Goal: Answer question/provide support

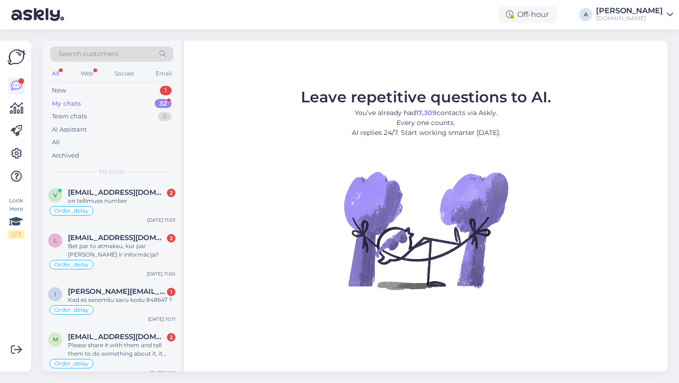
click at [133, 102] on div "My chats 32" at bounding box center [112, 103] width 124 height 13
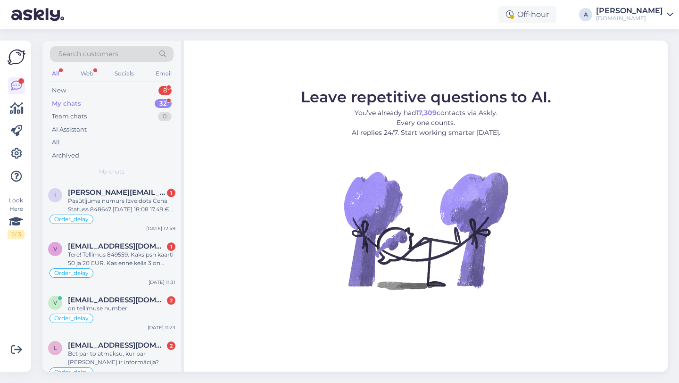
click at [570, 320] on div "Leave repetitive questions to AI. You’ve already had 17,309 contacts via Askly.…" at bounding box center [426, 206] width 484 height 331
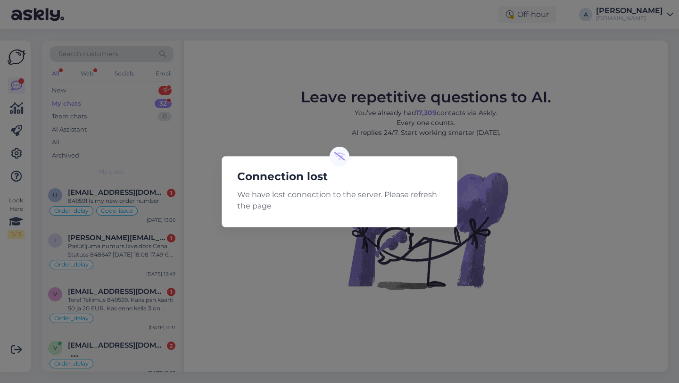
click at [243, 111] on div "Connection lost We have lost connection to the server. Please refresh the page" at bounding box center [339, 191] width 679 height 383
click at [245, 104] on div "Connection lost We have lost connection to the server. Please refresh the page" at bounding box center [339, 191] width 679 height 383
click at [297, 291] on div "Connection lost We have lost connection to the server. Please refresh the page" at bounding box center [339, 191] width 679 height 383
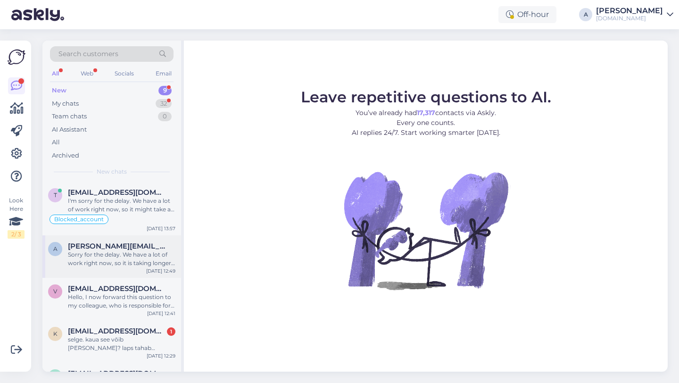
scroll to position [215, 0]
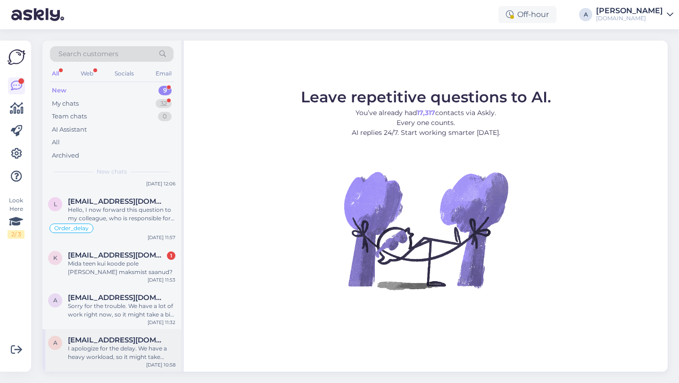
click at [110, 348] on div "I apologize for the delay. We have a heavy workload, so it might take longer to…" at bounding box center [122, 352] width 108 height 17
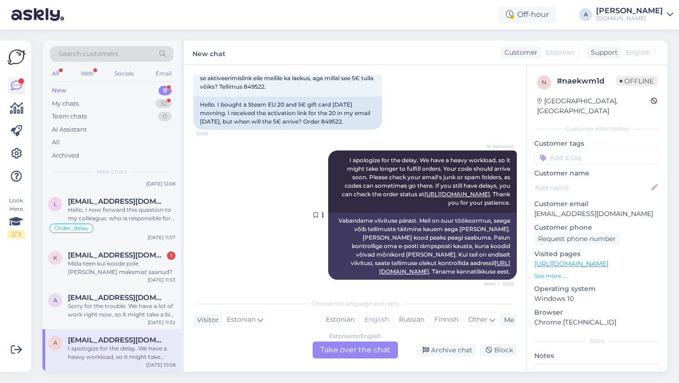
scroll to position [78, 0]
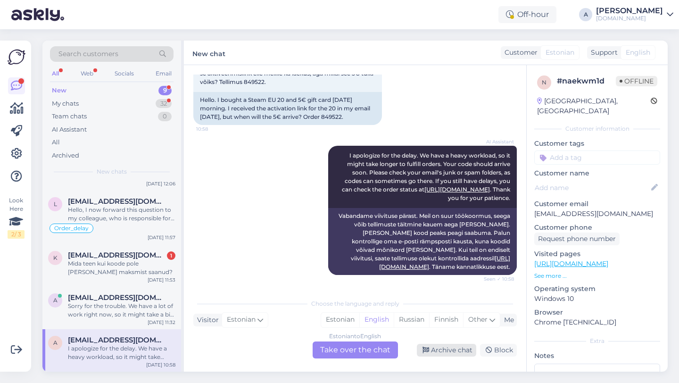
click at [447, 349] on div "Archive chat" at bounding box center [446, 350] width 59 height 13
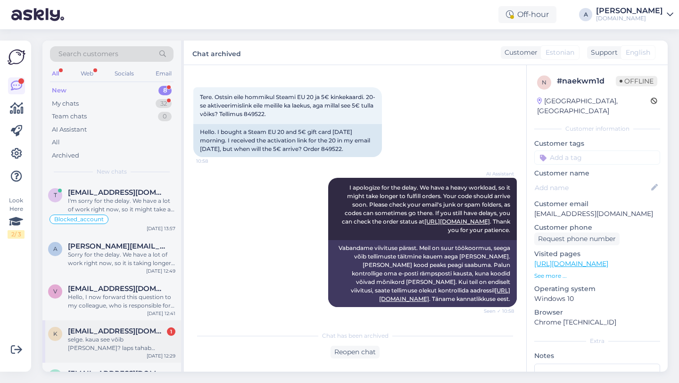
scroll to position [172, 0]
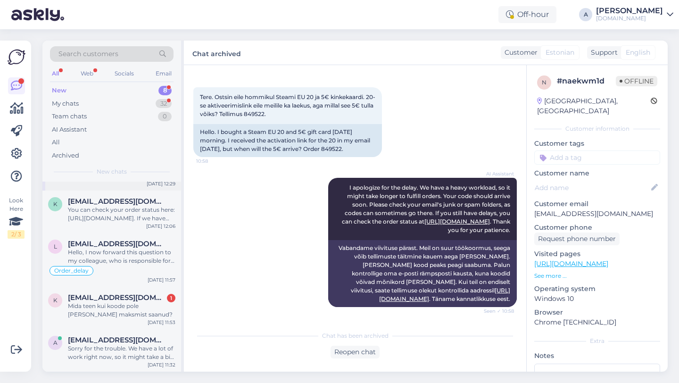
click at [120, 352] on div "Sorry for the trouble. We have a lot of work right now, so it might take a bit …" at bounding box center [122, 352] width 108 height 17
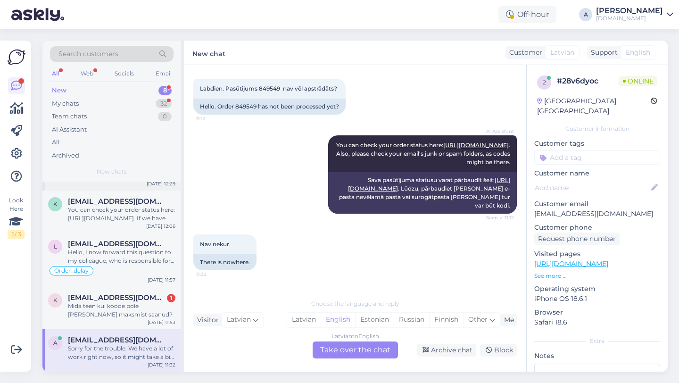
scroll to position [199, 0]
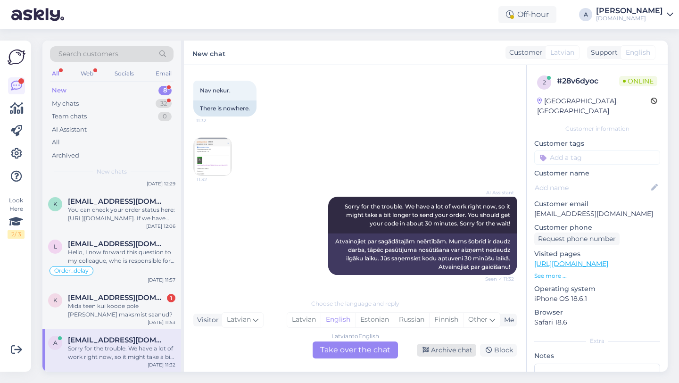
click at [449, 348] on div "Archive chat" at bounding box center [446, 350] width 59 height 13
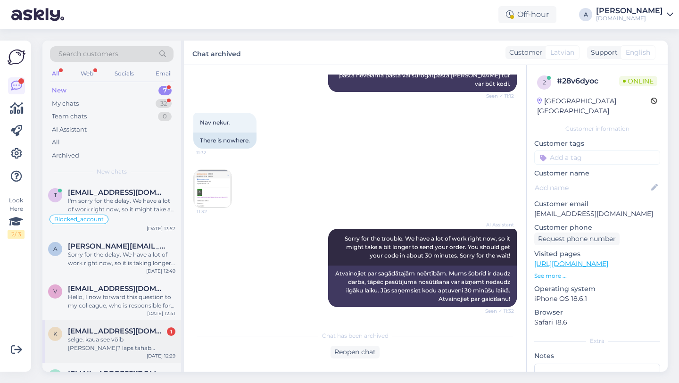
scroll to position [130, 0]
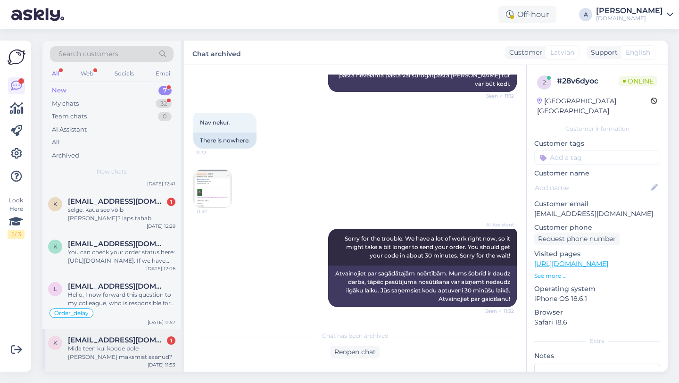
click at [119, 352] on div "Mida teen kui koode pole peale maksmist saanud?" at bounding box center [122, 352] width 108 height 17
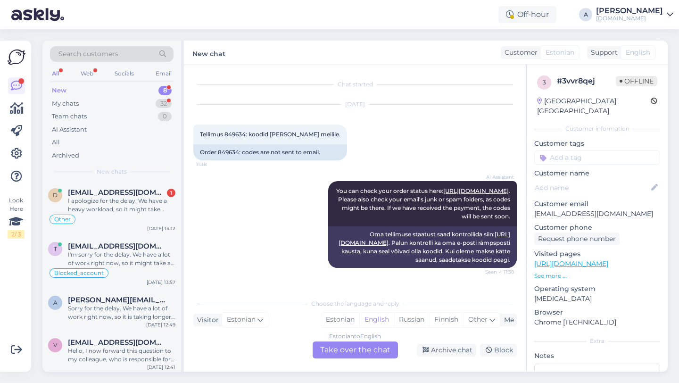
scroll to position [2, 0]
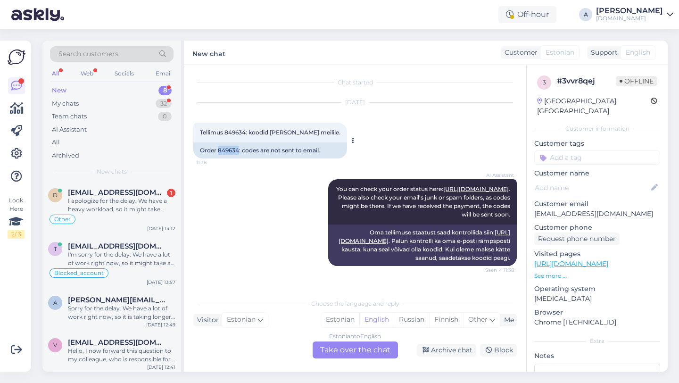
drag, startPoint x: 240, startPoint y: 150, endPoint x: 218, endPoint y: 150, distance: 21.2
click at [218, 150] on div "Order 849634: codes are not sent to email." at bounding box center [270, 150] width 154 height 16
copy div "849634"
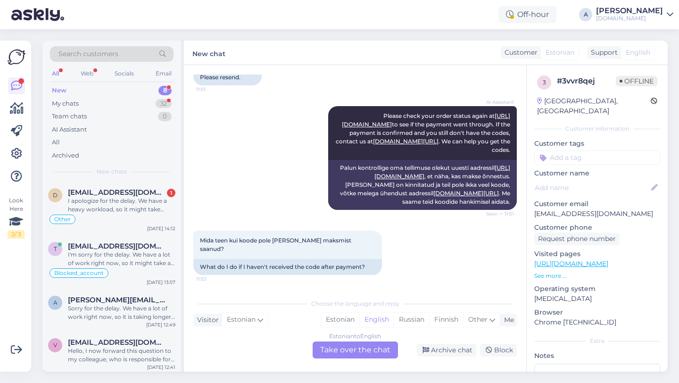
click at [343, 350] on div "Estonian to English Take over the chat" at bounding box center [355, 349] width 85 height 17
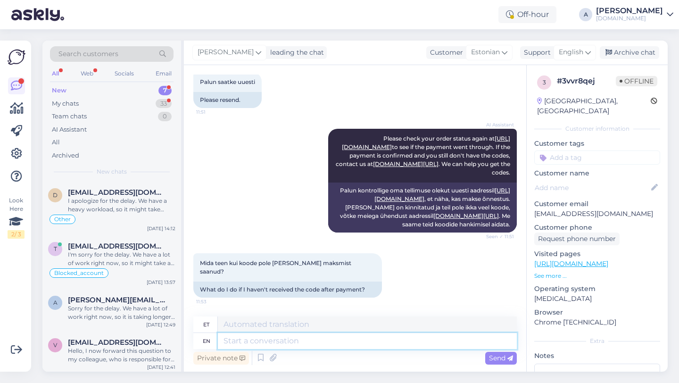
click at [295, 342] on textarea at bounding box center [367, 341] width 299 height 16
type textarea "Hey th"
type textarea "Hei"
type textarea "Hey there!"
type textarea "Tere!"
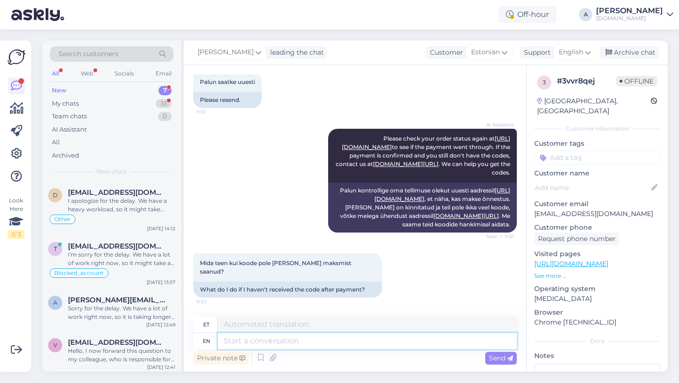
scroll to position [330, 0]
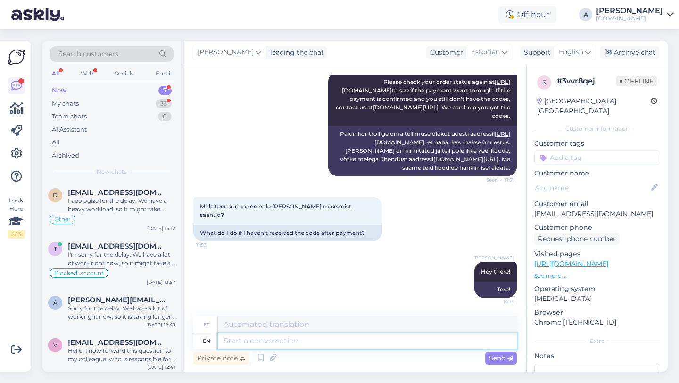
paste textarea "Currently, orders are taking longer than expected to be fulfilled. Your order w…"
type textarea "Currently, orders are taking longer than expected to be fulfilled. Your order w…"
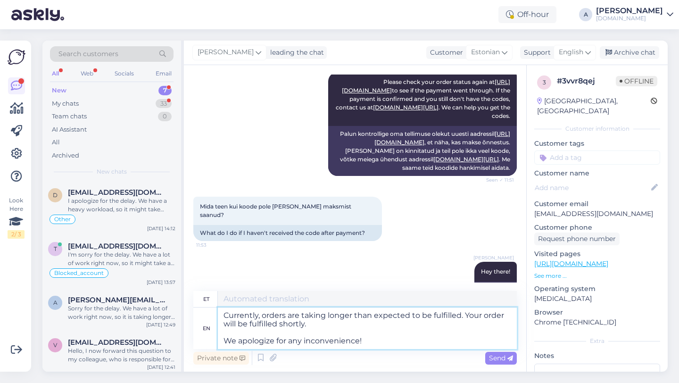
type textarea "Praegu võtab tellimuste täitmine oodatust kauem aega. Teie tellimus täidetakse …"
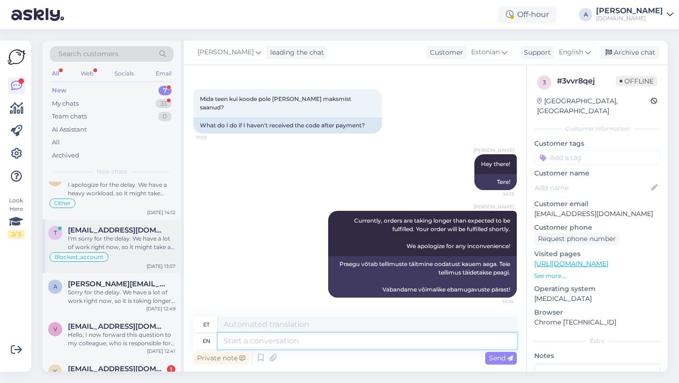
scroll to position [17, 0]
click at [564, 154] on input at bounding box center [597, 157] width 126 height 14
type input "orde"
click at [585, 180] on span "Order_delay" at bounding box center [597, 183] width 34 height 6
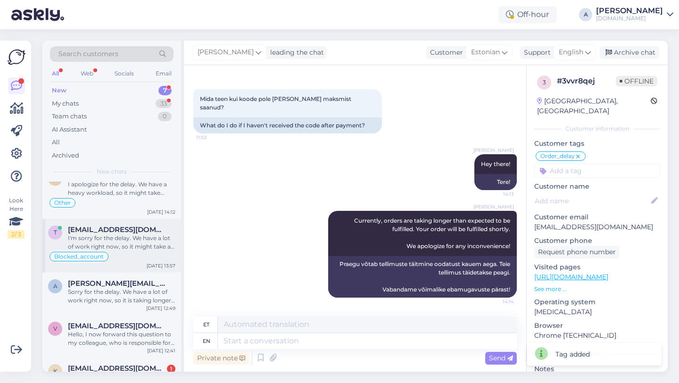
scroll to position [141, 0]
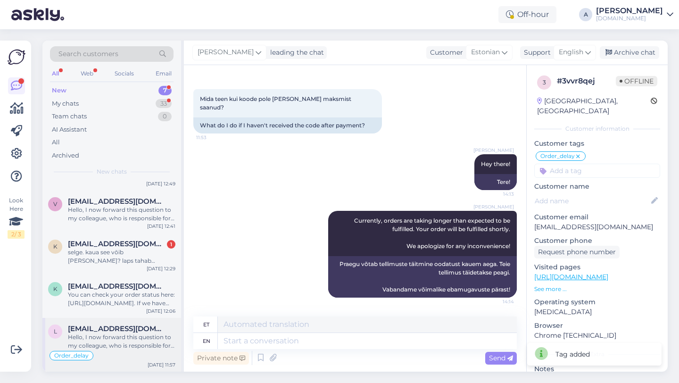
click at [108, 331] on span "ludmilajurkane@inbox.lv" at bounding box center [117, 328] width 98 height 8
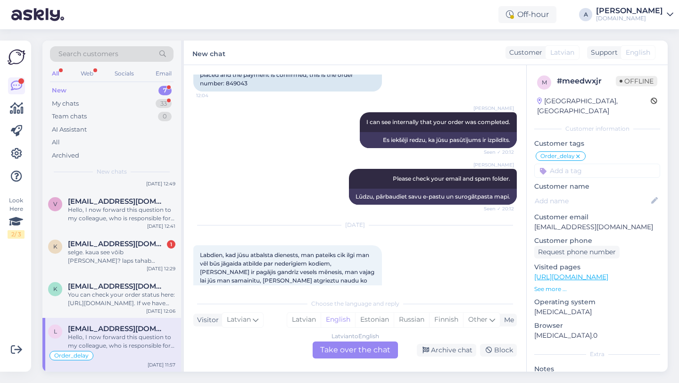
scroll to position [689, 0]
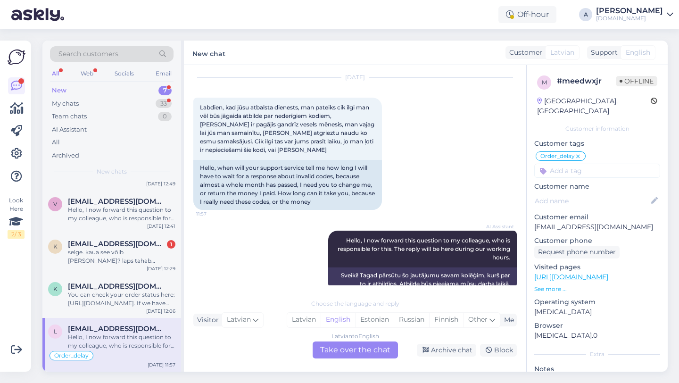
click at [328, 352] on div "Latvian to English Take over the chat" at bounding box center [355, 349] width 85 height 17
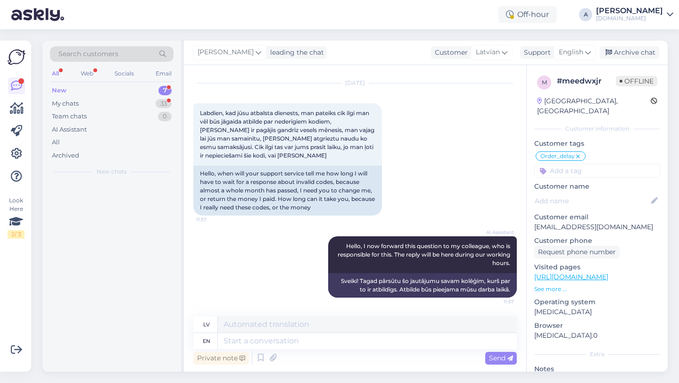
scroll to position [0, 0]
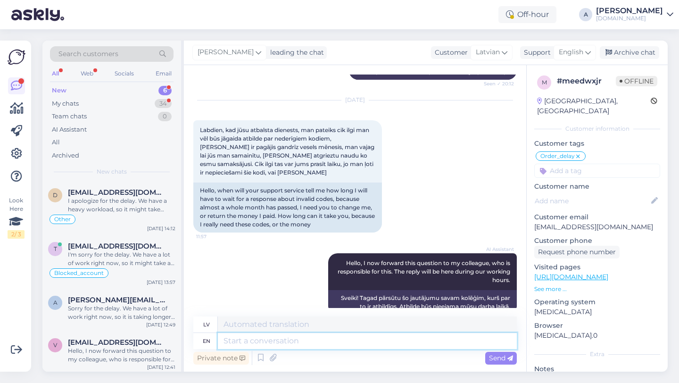
click at [292, 341] on textarea at bounding box center [367, 341] width 299 height 16
type textarea "Hey the"
type textarea "Hei"
type textarea "Hey there!"
type textarea "Sveiki!"
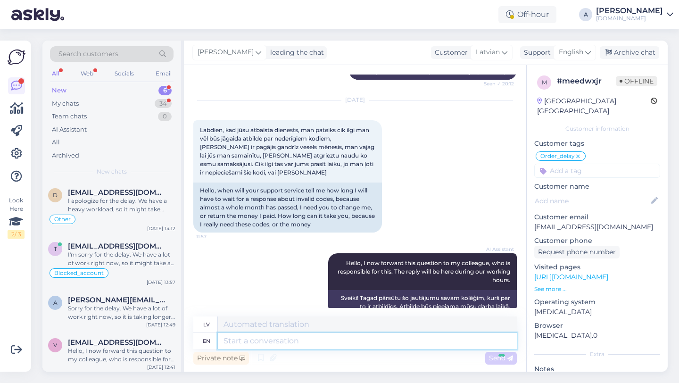
scroll to position [723, 0]
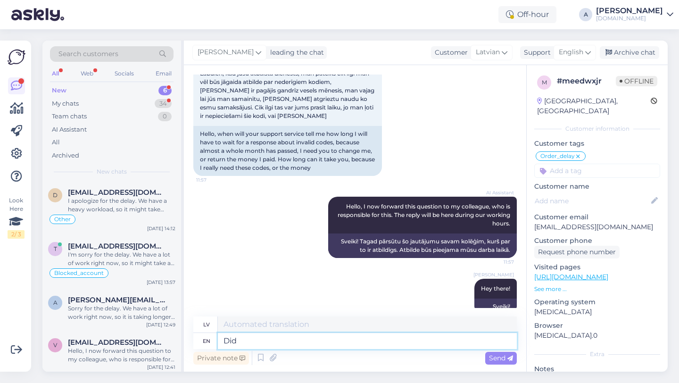
type textarea "Did"
type textarea "Izdarīja"
type textarea "Did you"
type textarea "Vai tu"
type textarea "Did you already"
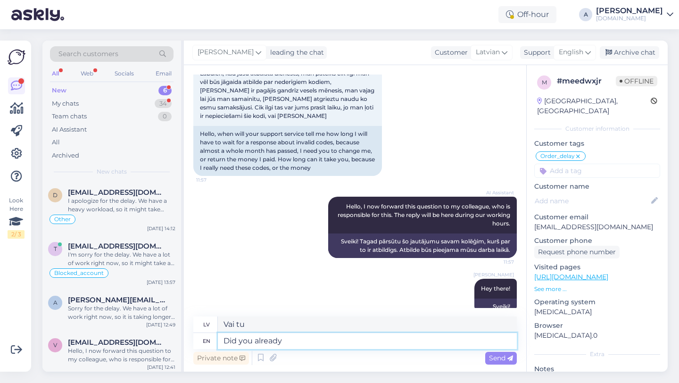
type textarea "Vai tu jau esi"
type textarea "Did you already created"
type textarea "Vai jūs jau izveidojāt"
type textarea "Did you alread"
type textarea "Vai tu jau esi"
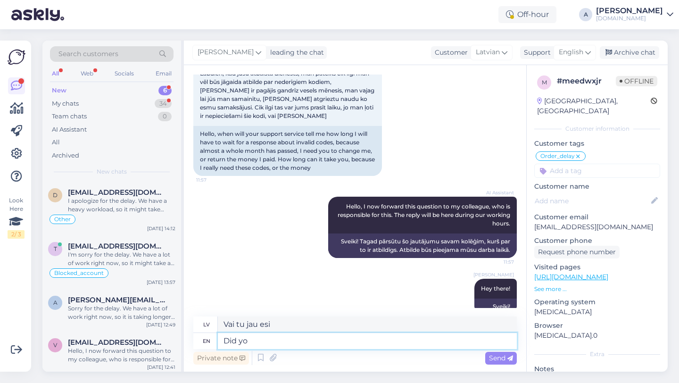
type textarea "Did y"
type textarea "Vai tu"
type textarea "Did"
type textarea "Izdarīja"
type textarea "D"
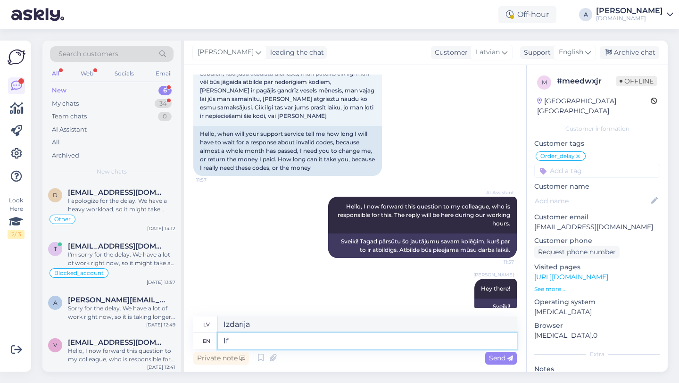
type textarea "If"
type textarea "Ja"
type textarea "I"
type textarea "Did"
type textarea "Izdarīja"
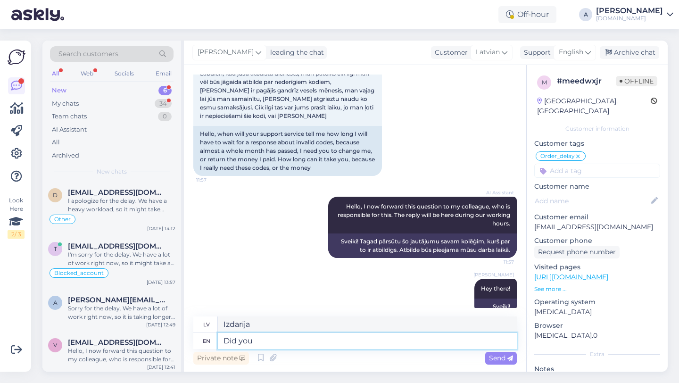
type textarea "Did you"
type textarea "Vai tu"
type textarea "Did you already"
type textarea "Vai tu jau esi"
type textarea "Did you already create t"
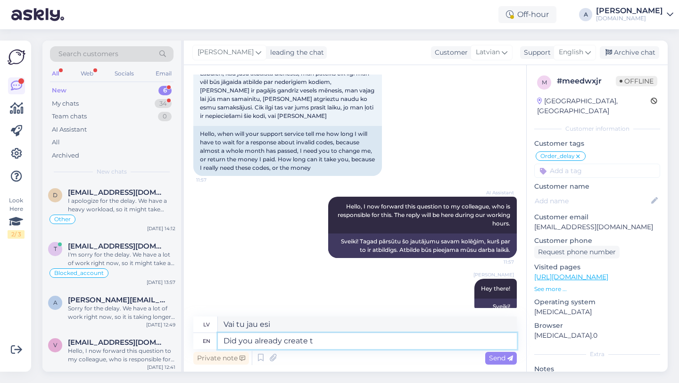
type textarea "Vai jūs jau izveidojāt"
type textarea "Did you already create the"
type textarea "Vai tu jau izveidoji?"
type textarea "Did you already create the t"
type textarea "Vai jūs jau izveidojāt"
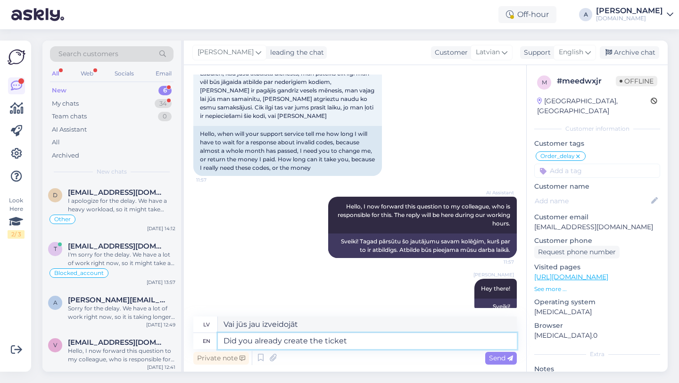
type textarea "Did you already create the ticket"
type textarea "Vai jūs jau izveidojāt biļeti?"
type textarea "Did you already create the ticket?"
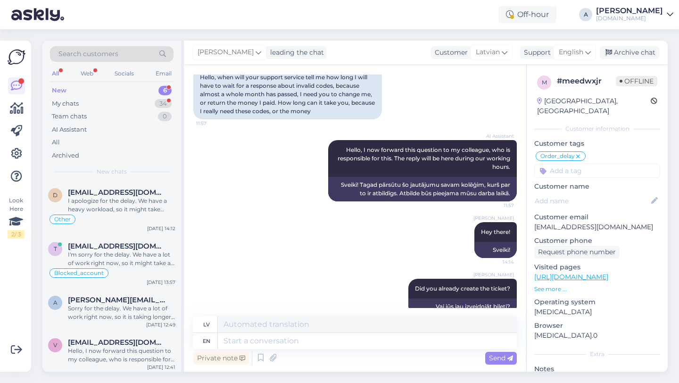
click at [601, 164] on input at bounding box center [597, 171] width 126 height 14
type input "code"
click at [572, 193] on span "Code_issue" at bounding box center [564, 196] width 32 height 6
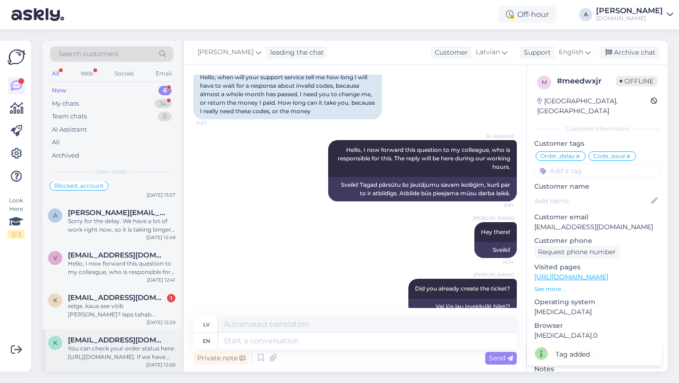
click at [103, 352] on div "You can check your order status here: https://punktid.com/orderstatus. If we ha…" at bounding box center [122, 352] width 108 height 17
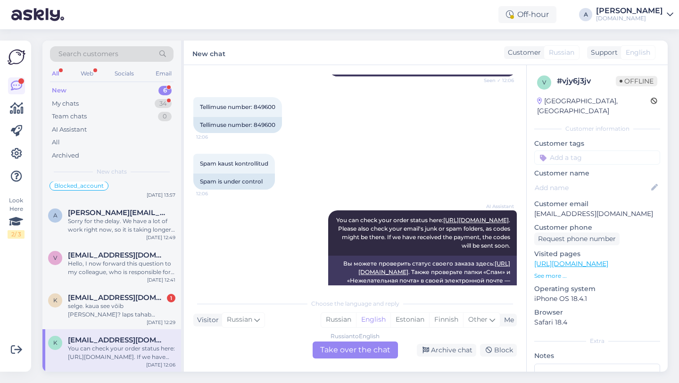
scroll to position [355, 0]
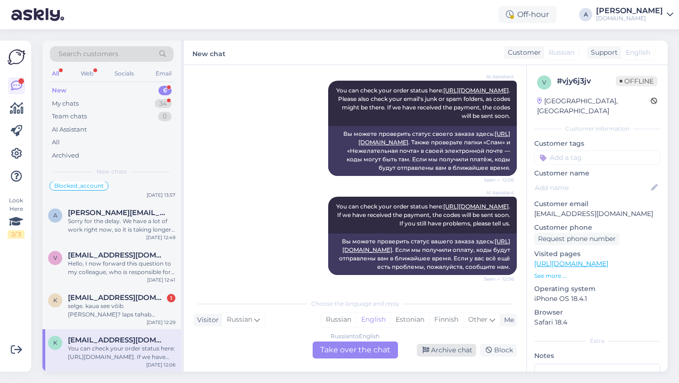
click at [458, 352] on div "Archive chat" at bounding box center [446, 350] width 59 height 13
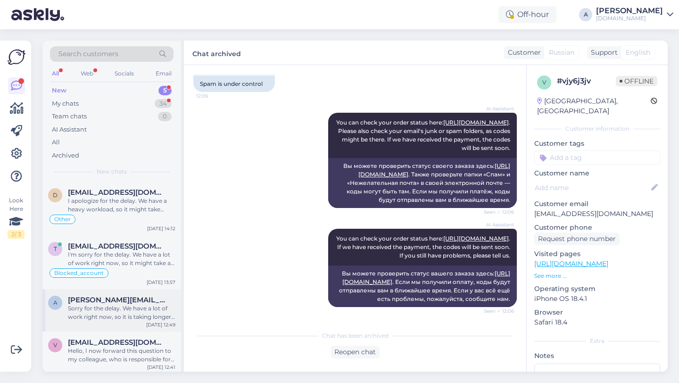
scroll to position [45, 0]
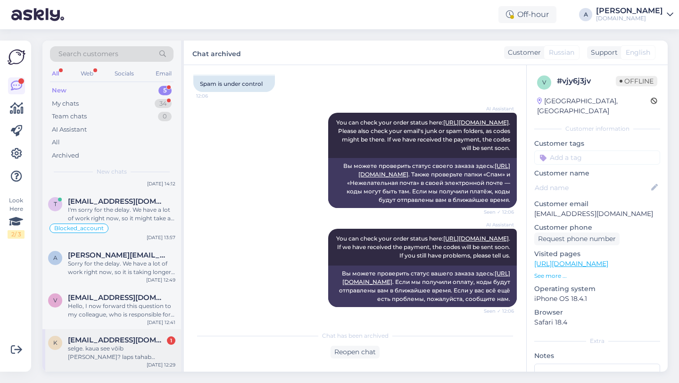
click at [108, 348] on div "selge. kaua see võib võtta? laps tahab hirmsasti uut mängu mängida" at bounding box center [122, 352] width 108 height 17
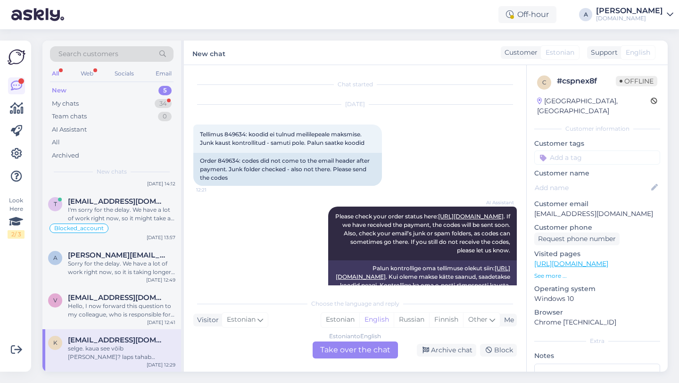
scroll to position [1, 0]
drag, startPoint x: 240, startPoint y: 159, endPoint x: 219, endPoint y: 159, distance: 21.7
click at [219, 159] on div "Order 849634: codes did not come to the email header after payment. Junk folder…" at bounding box center [287, 167] width 189 height 33
copy div "849634:"
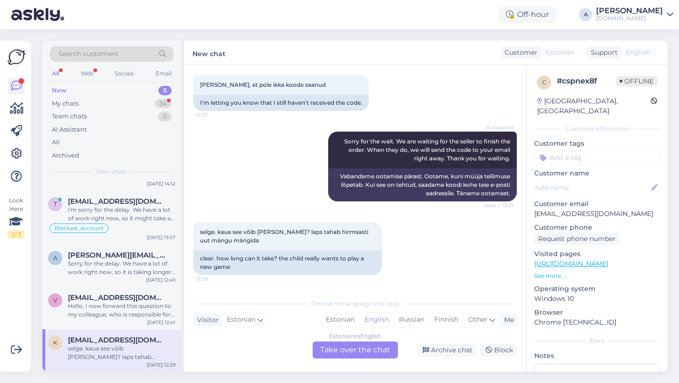
click at [341, 356] on div "Estonian to English Take over the chat" at bounding box center [355, 349] width 85 height 17
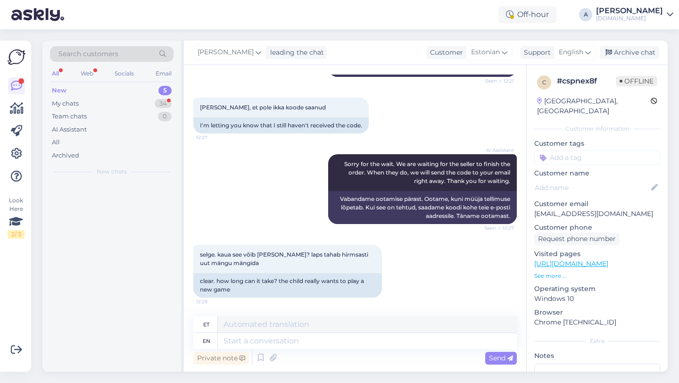
scroll to position [0, 0]
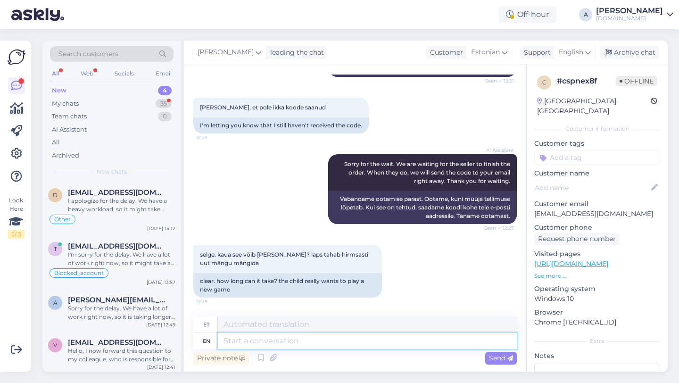
drag, startPoint x: 304, startPoint y: 342, endPoint x: 304, endPoint y: 337, distance: 5.2
click at [304, 342] on textarea at bounding box center [367, 341] width 299 height 16
type textarea "Hey the"
type textarea "Hei"
type textarea "Hey there!"
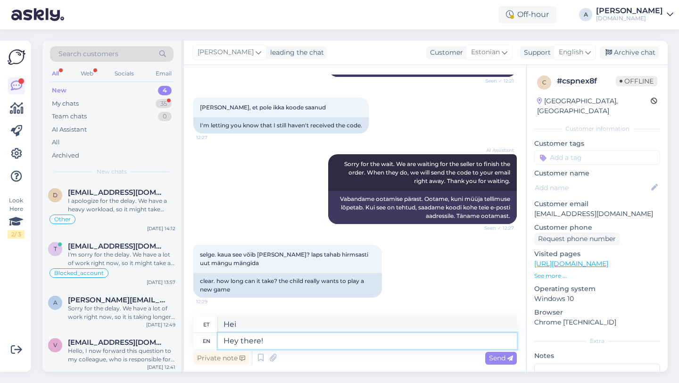
type textarea "Tere!"
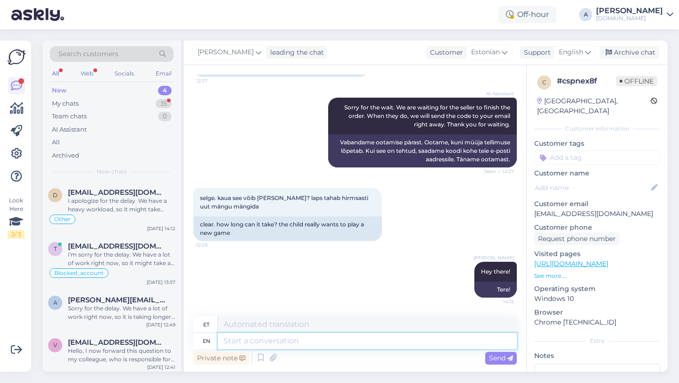
click at [272, 334] on textarea at bounding box center [367, 341] width 299 height 16
paste textarea "Currently, orders are taking longer than expected to be fulfilled. Your order w…"
type textarea "Currently, orders are taking longer than expected to be fulfilled. Your order w…"
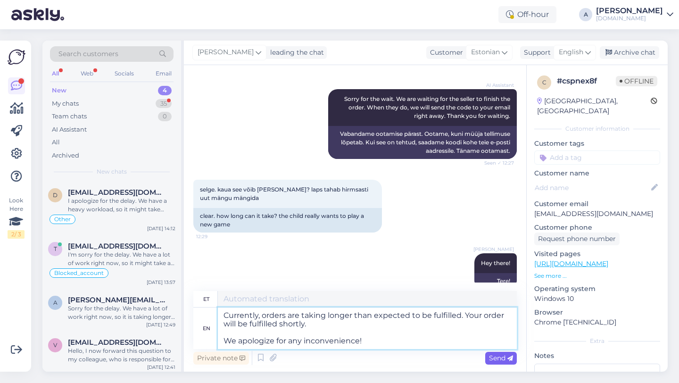
type textarea "Praegu võtab tellimuste täitmine oodatust kauem aega. Teie tellimus täidetakse …"
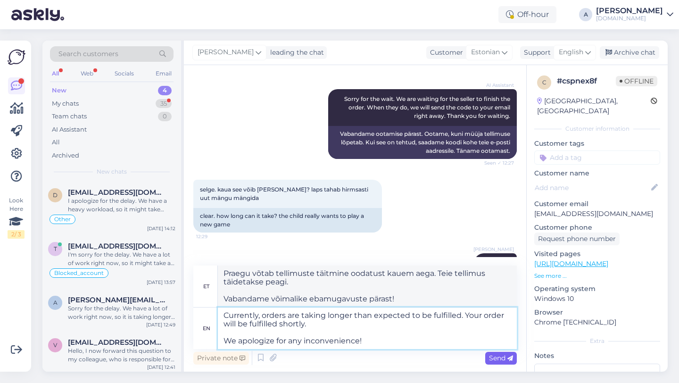
type textarea "Currently, orders are taking longer than expected to be fulfilled. Your order w…"
click at [494, 358] on span "Send" at bounding box center [501, 358] width 24 height 8
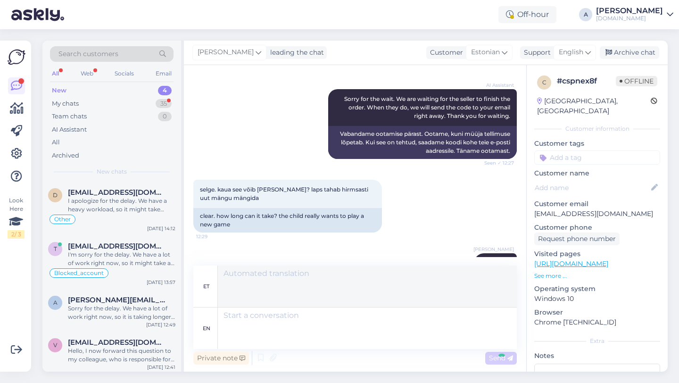
scroll to position [406, 0]
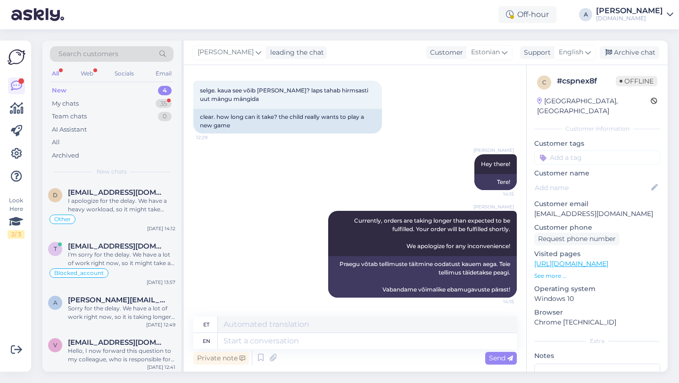
click at [587, 151] on input at bounding box center [597, 157] width 126 height 14
type input "orde"
click at [593, 180] on span "Order_delay" at bounding box center [597, 183] width 34 height 6
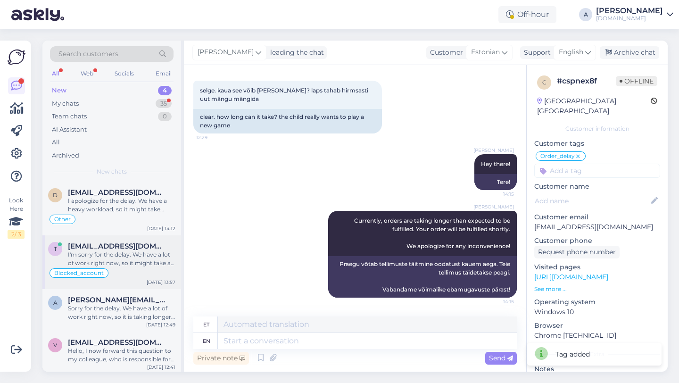
scroll to position [2, 0]
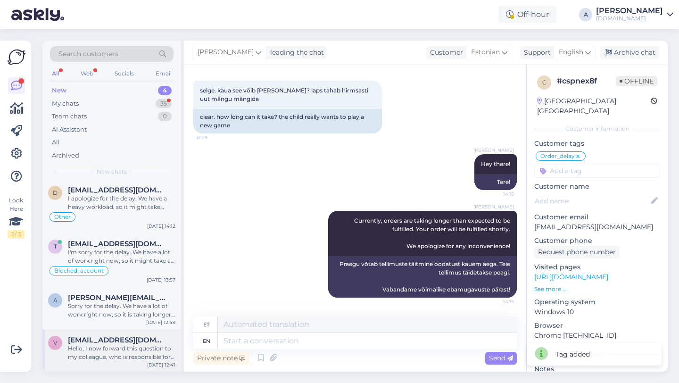
click at [94, 339] on span "[EMAIL_ADDRESS][DOMAIN_NAME]" at bounding box center [117, 340] width 98 height 8
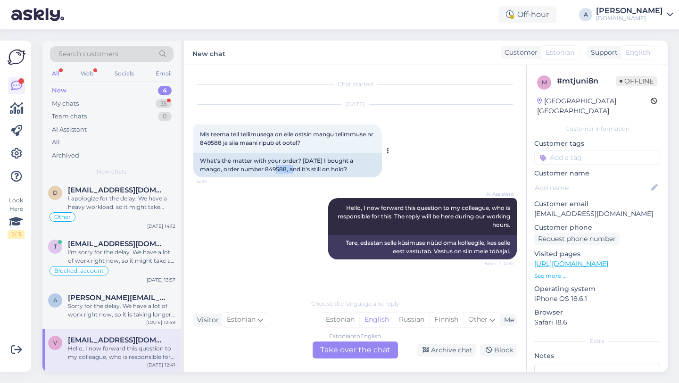
drag, startPoint x: 286, startPoint y: 169, endPoint x: 265, endPoint y: 169, distance: 20.7
click at [265, 169] on div "What's the matter with your order? Yesterday I bought a mango, order number 849…" at bounding box center [287, 165] width 189 height 25
copy div "849588"
click at [332, 355] on div "Estonian to English Take over the chat" at bounding box center [355, 349] width 85 height 17
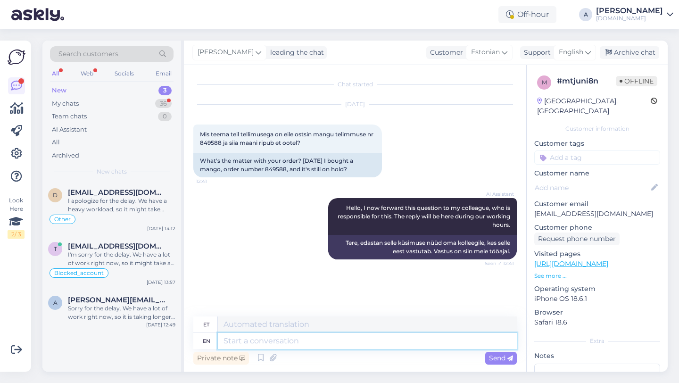
click at [279, 340] on textarea at bounding box center [367, 341] width 299 height 16
type textarea "Hey the"
type textarea "Hei"
type textarea "Hey therre!"
type textarea "Hei seal!"
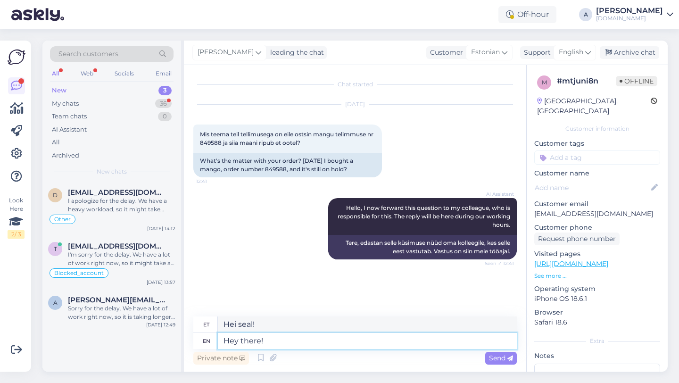
type textarea "Hey there!"
type textarea "Tere!"
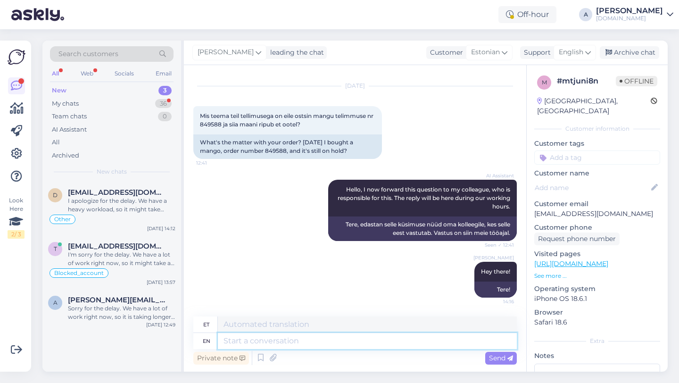
paste textarea "Currently, orders are taking longer than expected to be fulfilled. Your order w…"
type textarea "Currently, orders are taking longer than expected to be fulfilled. Your order w…"
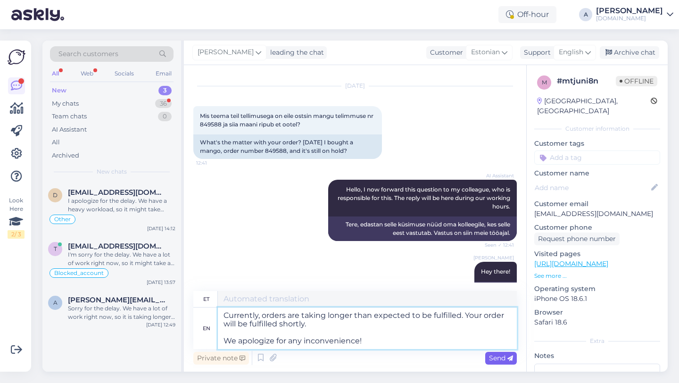
type textarea "Praegu võtab tellimuste täitmine oodatust kauem aega. Teie tellimus täidetakse …"
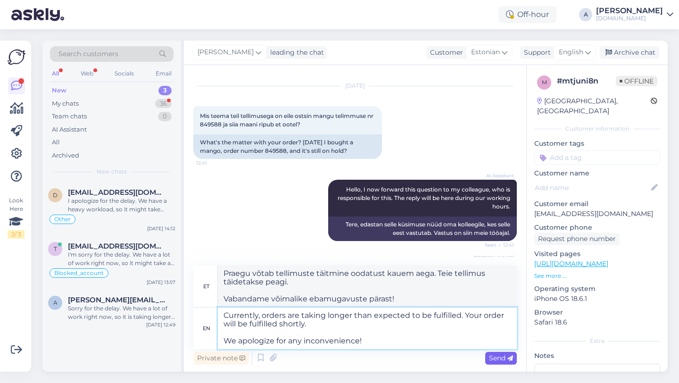
type textarea "Currently, orders are taking longer than expected to be fulfilled. Your order w…"
click at [506, 359] on span "Send" at bounding box center [501, 358] width 24 height 8
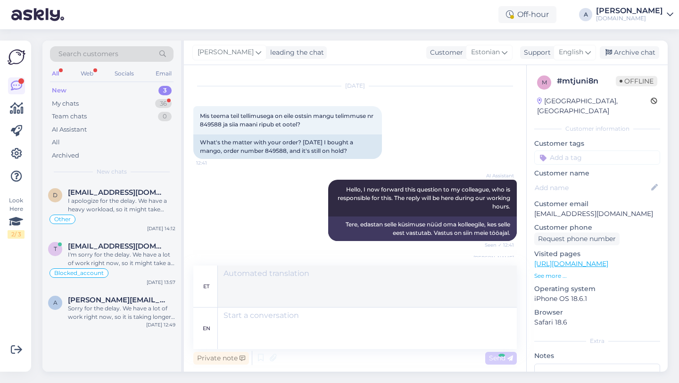
scroll to position [126, 0]
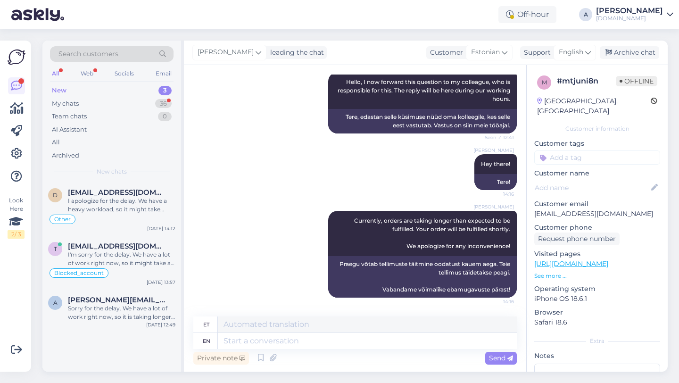
click at [578, 150] on input at bounding box center [597, 157] width 126 height 14
type input "orde"
click at [596, 177] on div "Order_delay" at bounding box center [597, 182] width 126 height 26
click at [588, 180] on span "Order_delay" at bounding box center [597, 183] width 34 height 6
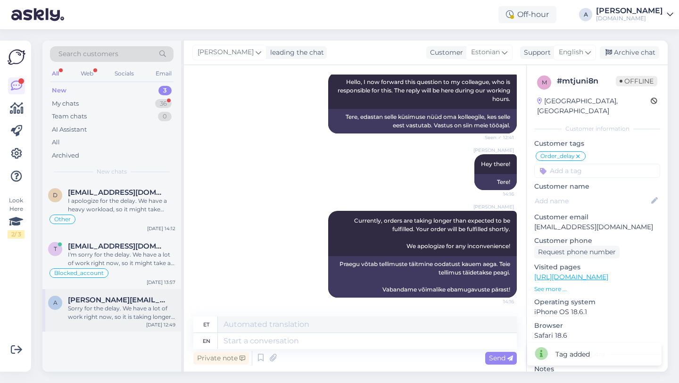
click at [94, 321] on div "a artur.nabi@mail.ru Sorry for the delay. We have a lot of work right now, so i…" at bounding box center [111, 310] width 139 height 42
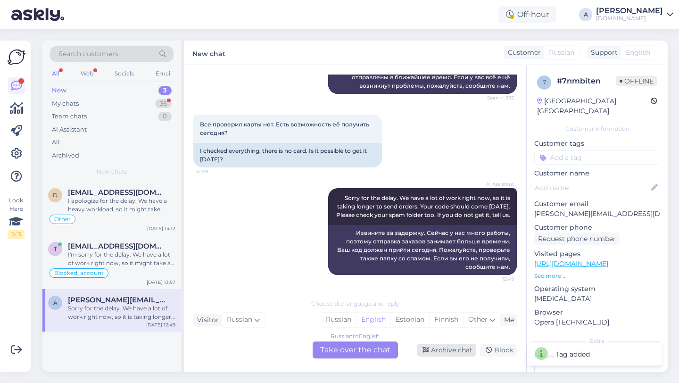
click at [436, 348] on div "Archive chat" at bounding box center [446, 350] width 59 height 13
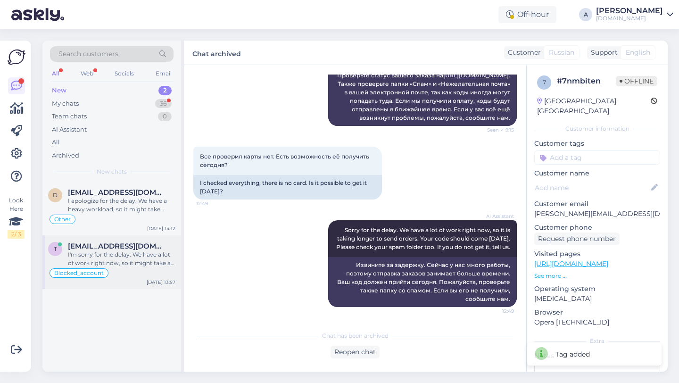
click at [127, 260] on div "I'm sorry for the delay. We have a lot of work right now, so it might take a bi…" at bounding box center [122, 258] width 108 height 17
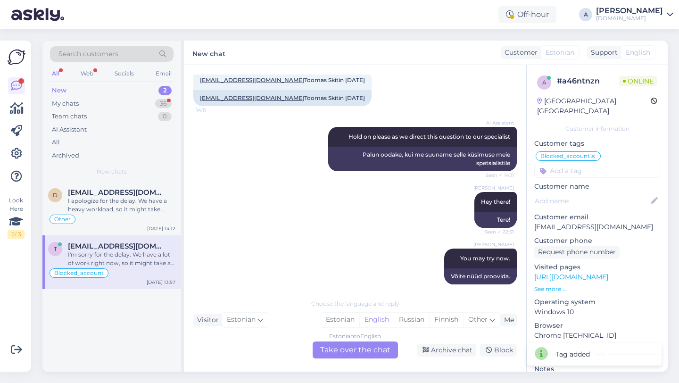
scroll to position [672, 0]
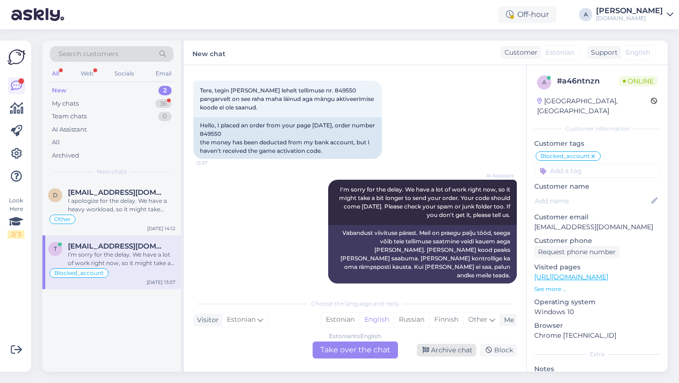
click at [456, 351] on div "Archive chat" at bounding box center [446, 350] width 59 height 13
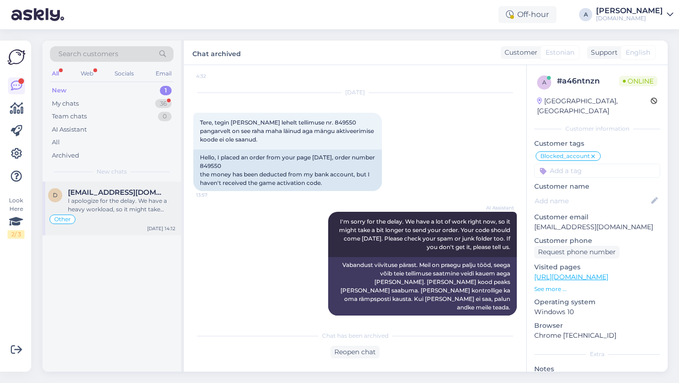
click at [141, 206] on div "I apologize for the delay. We have a heavy workload, so it might take longer to…" at bounding box center [122, 205] width 108 height 17
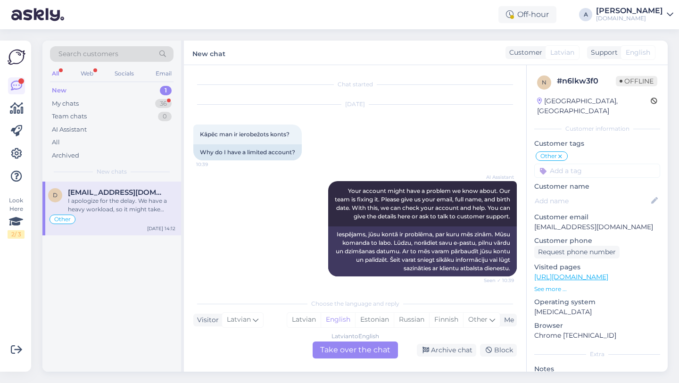
scroll to position [4599, 0]
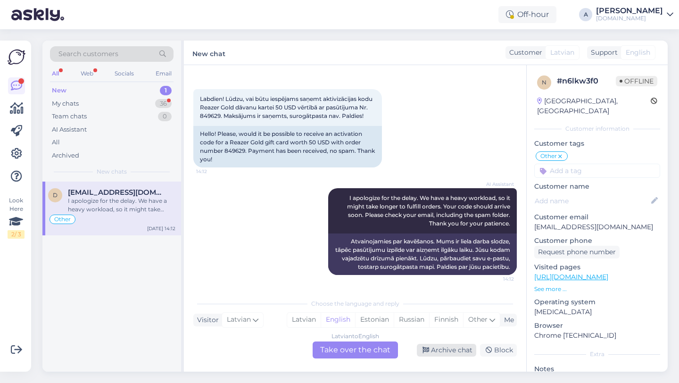
click at [446, 350] on div "Archive chat" at bounding box center [446, 350] width 59 height 13
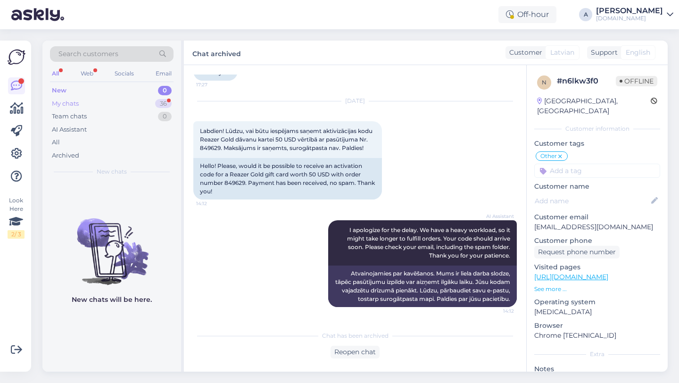
click at [162, 106] on div "36" at bounding box center [163, 103] width 17 height 9
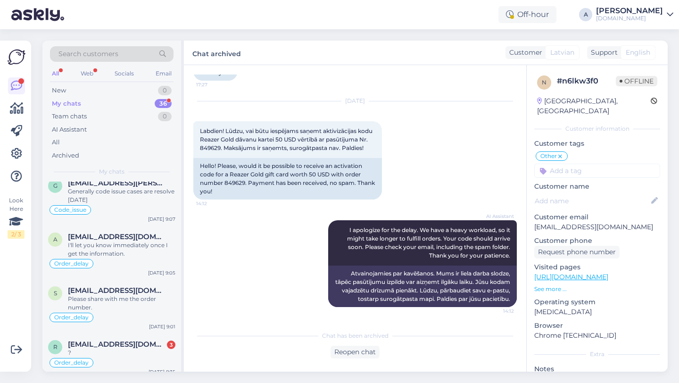
scroll to position [746, 0]
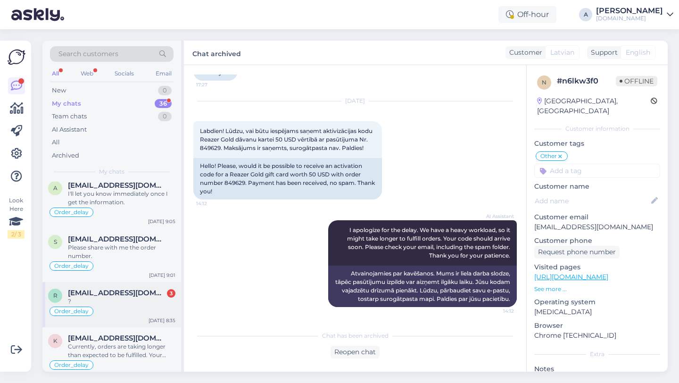
click at [132, 307] on div "Order_delay" at bounding box center [111, 311] width 127 height 11
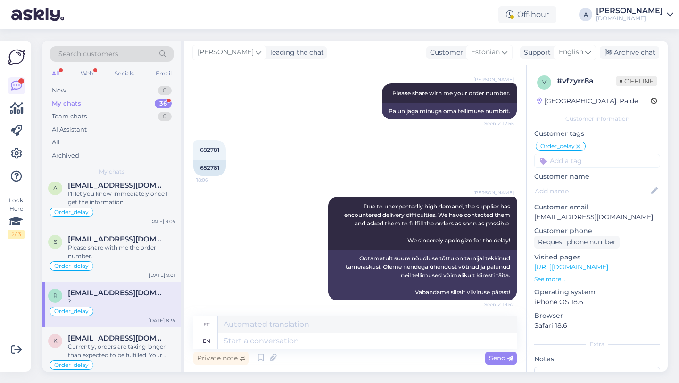
scroll to position [318, 0]
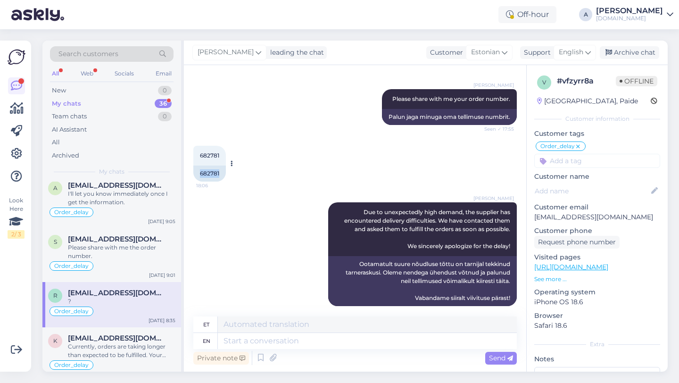
drag, startPoint x: 223, startPoint y: 172, endPoint x: 195, endPoint y: 172, distance: 27.3
click at [195, 172] on div "682781" at bounding box center [209, 174] width 33 height 16
copy div "682781"
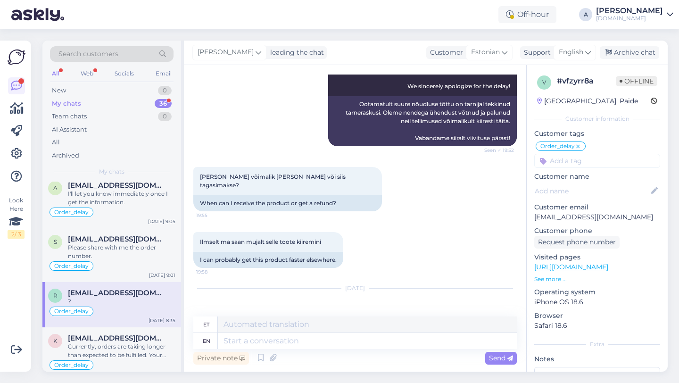
scroll to position [516, 0]
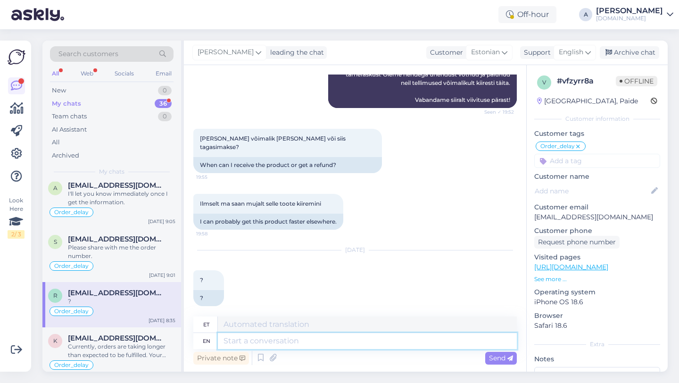
click at [261, 344] on textarea at bounding box center [367, 341] width 299 height 16
type textarea "Thanks"
type textarea "Tänud"
type textarea "Thanks for"
type textarea "Tänan teid"
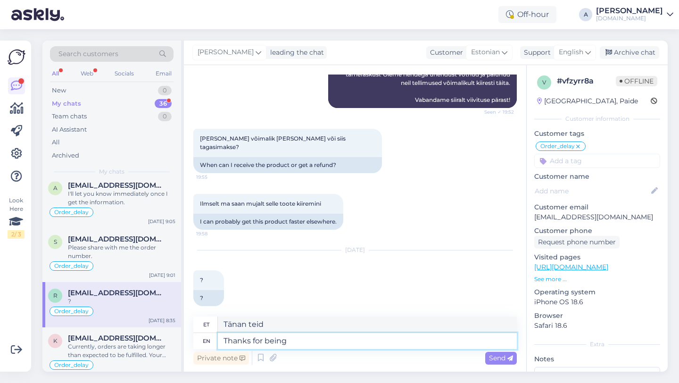
type textarea "Thanks for being s"
type textarea "Tänan teid olemise eest"
type textarea "Thanks for being so ap"
type textarea "Aitäh, et nii oled"
type textarea "Thanks for being so patient."
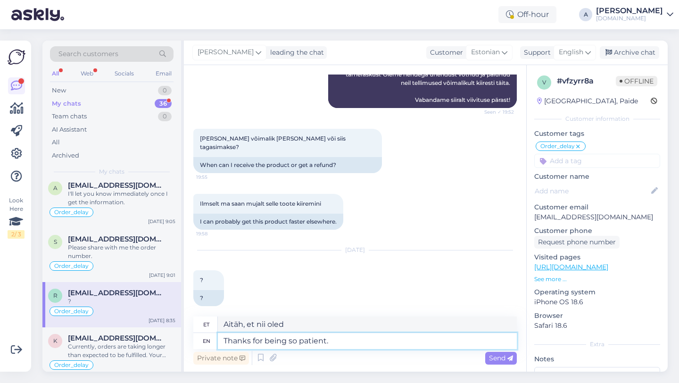
type textarea "Tänan kannatlikkuse eest."
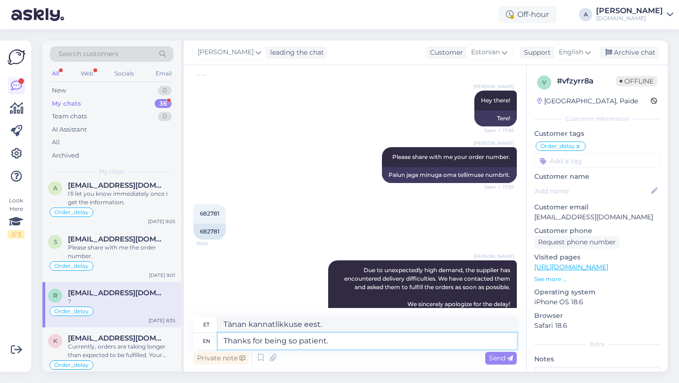
scroll to position [262, 0]
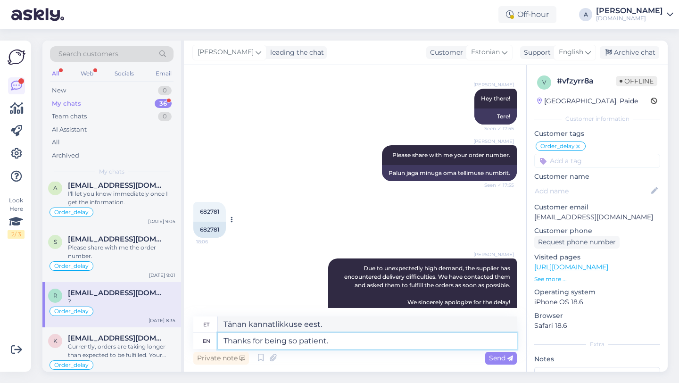
type textarea "Thanks for being so patient."
drag, startPoint x: 221, startPoint y: 230, endPoint x: 193, endPoint y: 229, distance: 28.3
click at [193, 229] on div "682781" at bounding box center [209, 230] width 33 height 16
copy div "682781"
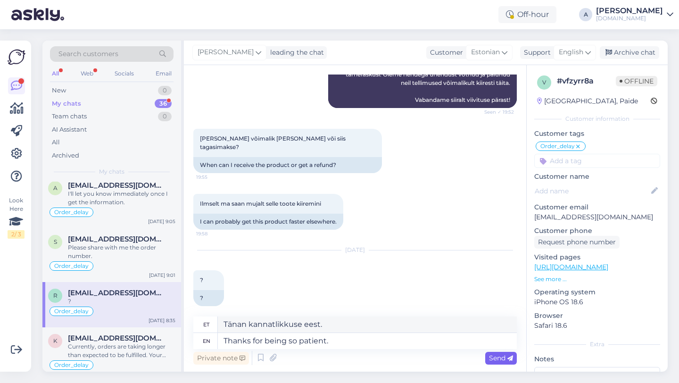
click at [497, 356] on span "Send" at bounding box center [501, 358] width 24 height 8
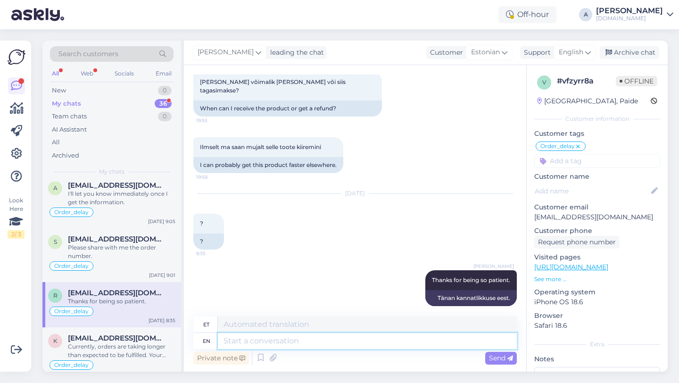
click at [329, 336] on textarea at bounding box center [367, 341] width 299 height 16
type textarea "Our t"
type textarea "Meie"
type textarea "Our team"
type textarea "Meie meeskond"
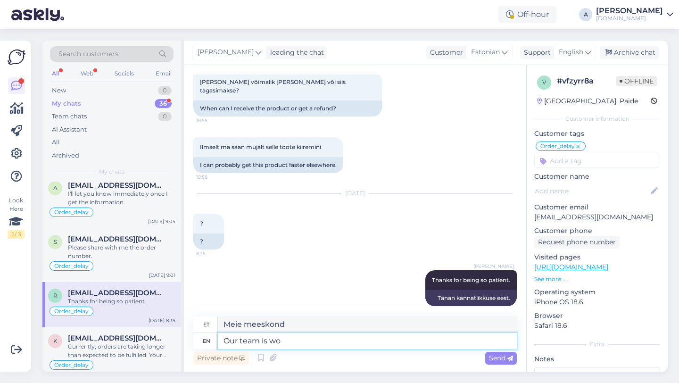
type textarea "Our team is wor"
type textarea "Meie meeskond on"
type textarea "Our team is worki"
type textarea "Meie meeskond on töökas"
type textarea "Our team is working to"
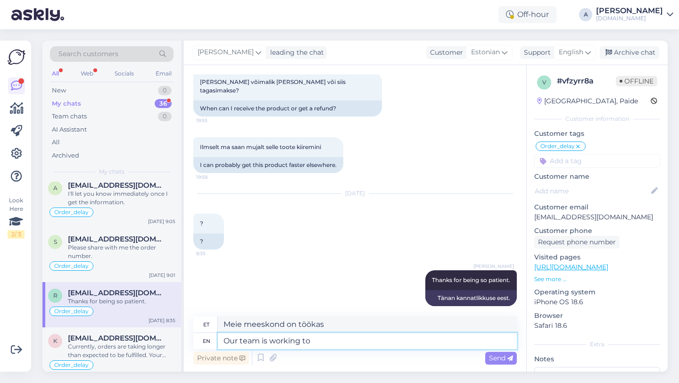
type textarea "Meie meeskond töötab"
type textarea "Our team is working to s"
type textarea "Meie meeskond töötab selle nimel, et"
type textarea "Our team is working to send i"
type textarea "Meie meeskond töötab selle nimel, et saata"
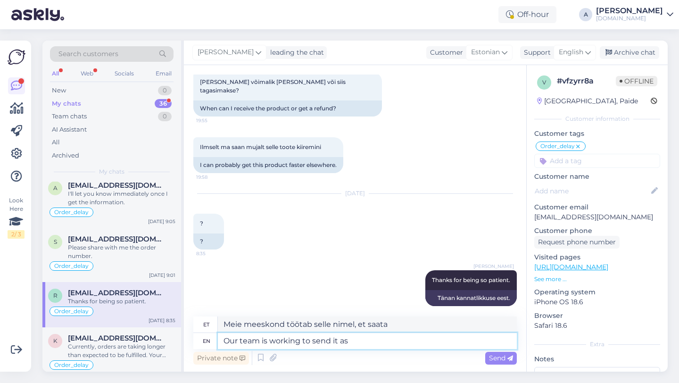
type textarea "Our team is working to send it as"
type textarea "Meie meeskond töötab selle saatmise nimel"
type textarea "Our team is working to send it as so"
type textarea "Meie meeskond töötab selle nimel, et see saata järgmiselt"
type textarea "Our team is working to send it as soon as p"
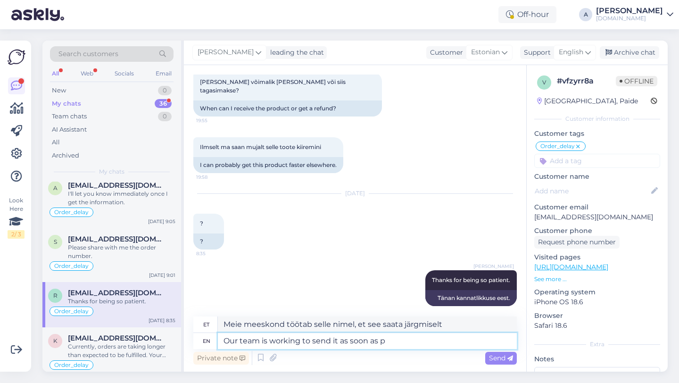
type textarea "Meie meeskond töötab selle nimel, et see võimalikult kiiresti saata"
type textarea "Our team is working to send it as soon as pos"
type textarea "Meie meeskond töötab selle nimel, et see esimesel võimalusel ära saata."
type textarea "Our team is working to send it as soon as possible."
type textarea "Meie meeskond töötab selle nimel, et see võimalikult kiiresti ära saata."
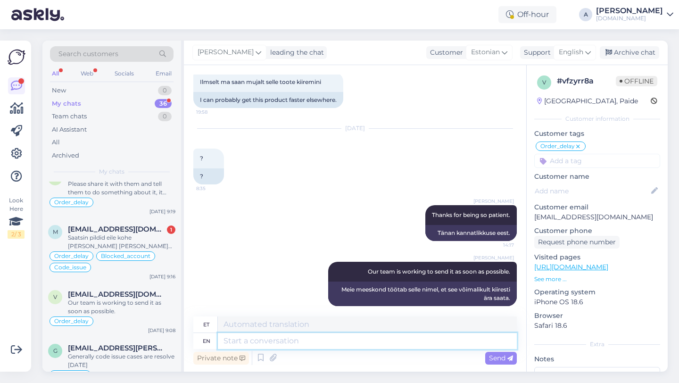
scroll to position [500, 0]
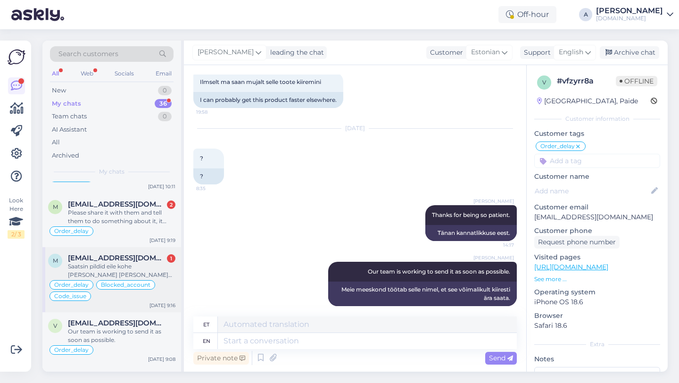
click at [103, 262] on div "Saatsin pildid eile kohe [PERSON_NAME] [PERSON_NAME] vastust ja nüüd uuesti aga…" at bounding box center [122, 270] width 108 height 17
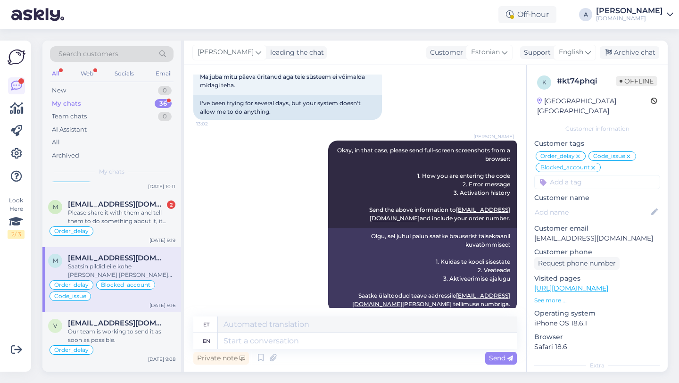
scroll to position [2231, 0]
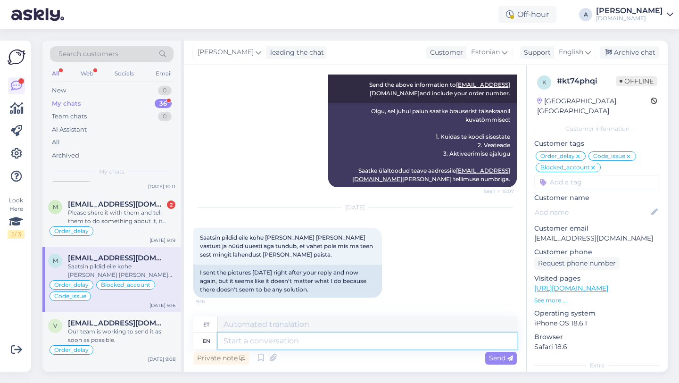
click at [313, 341] on textarea at bounding box center [367, 341] width 299 height 16
click at [300, 340] on textarea at bounding box center [367, 341] width 299 height 16
type textarea "o"
type textarea "Ou"
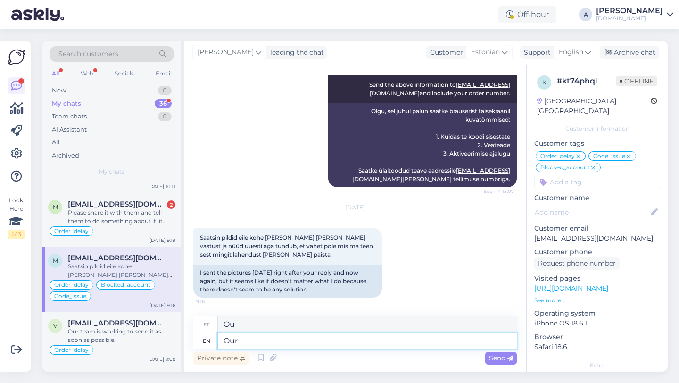
type textarea "Our t"
type textarea "Meie"
type textarea "Our team"
type textarea "Meie meeskond"
type textarea "Our"
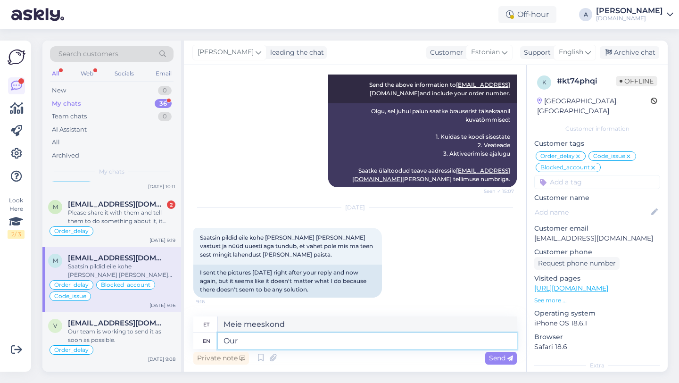
type textarea "Meie"
type textarea "Our internal"
type textarea "Meie sisemine"
type textarea "Our internal team wi"
type textarea "Meie sisemine meeskond"
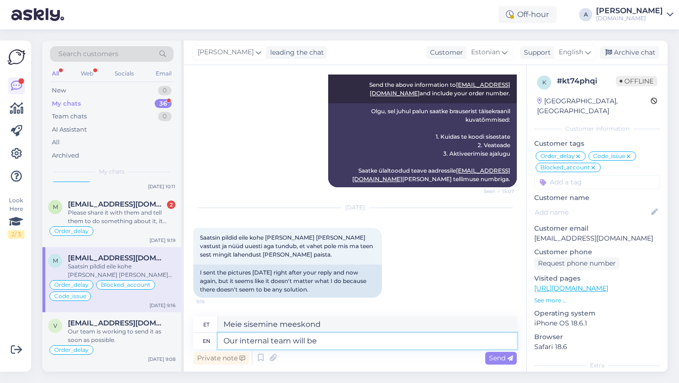
type textarea "Our internal team will be i"
type textarea "Meie sisemine meeskond saab olema"
type textarea "Our internal team will be in c"
type textarea "Meie sisemine meeskond on kohal"
type textarea "Our internal team will be in charge f"
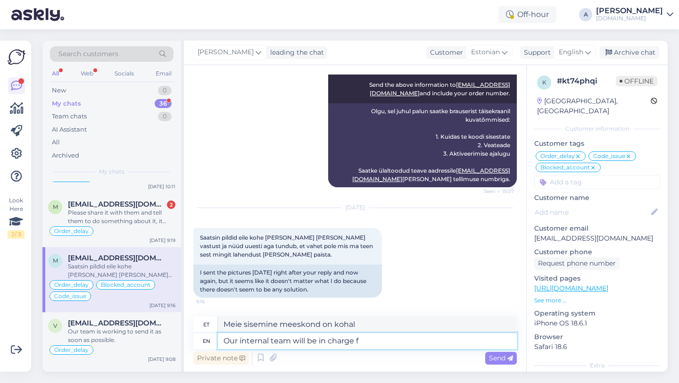
type textarea "Meie sisemine meeskond vastutab"
type textarea "Our internal team will be in charge from n"
type textarea "Meie sisemine meeskond vastutab alates"
type textarea "Our internal team will be in charge from now on"
type textarea "Meie sisemine meeskond vastutab nüüdsest edasi"
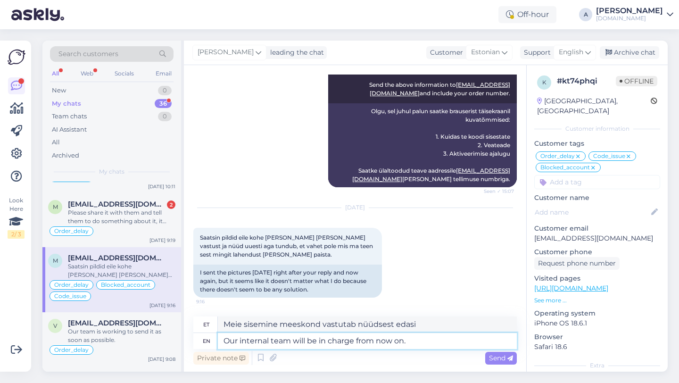
type textarea "Our internal team will be in charge from now on."
type textarea "Edaspidi vastutab meie sisemine meeskond."
type textarea "Our internal team will be in charge from now on."
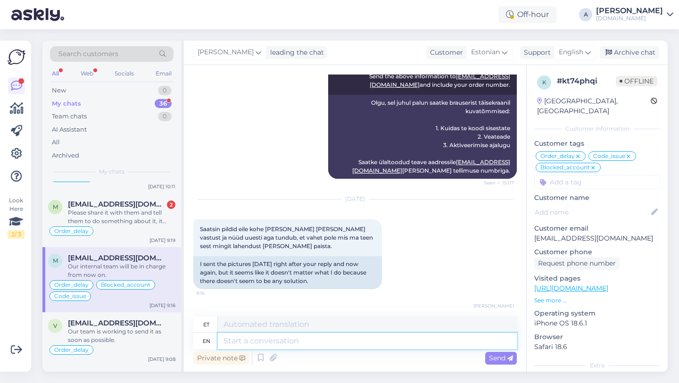
scroll to position [2287, 0]
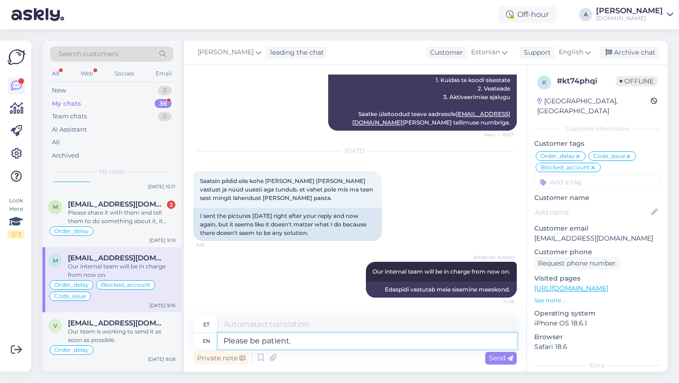
type textarea "Please be patient."
type textarea "Palun ole"
type textarea "Please be patient."
click at [509, 365] on div "Private note Send" at bounding box center [354, 358] width 323 height 18
click at [501, 355] on span "Send" at bounding box center [501, 358] width 24 height 8
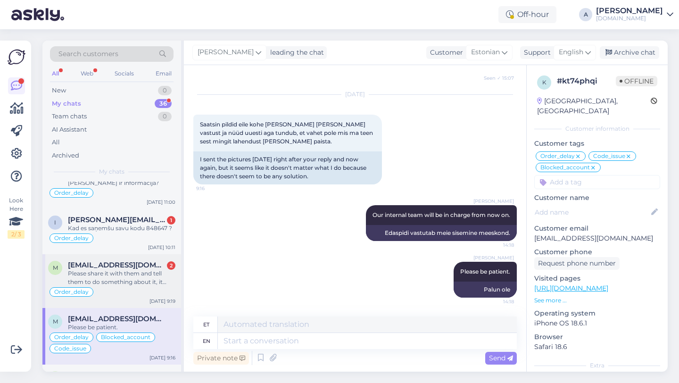
scroll to position [440, 0]
click at [120, 290] on div "Order_delay" at bounding box center [111, 290] width 127 height 11
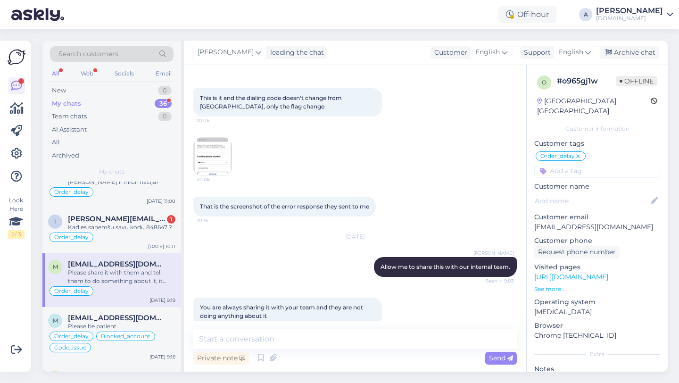
scroll to position [3871, 0]
click at [236, 185] on div "This is it and the dialing code doesn't change from Estonia, only the flag chan…" at bounding box center [354, 131] width 323 height 108
click at [224, 174] on img at bounding box center [213, 156] width 38 height 38
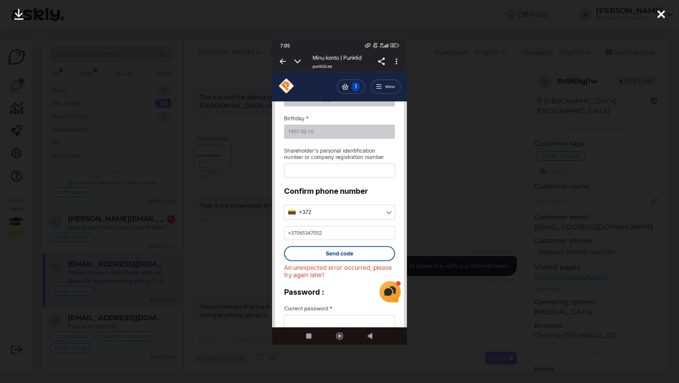
click at [662, 17] on icon at bounding box center [661, 15] width 8 height 12
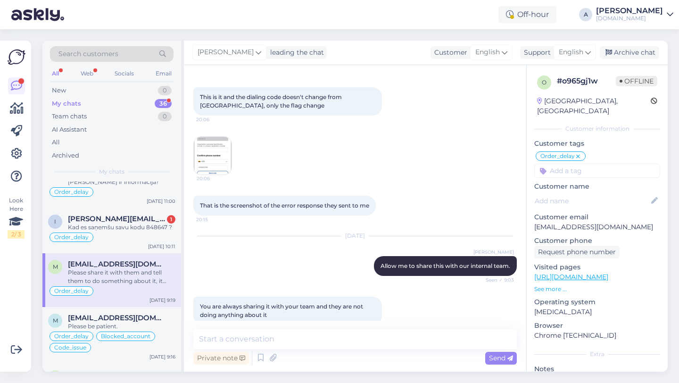
scroll to position [3952, 0]
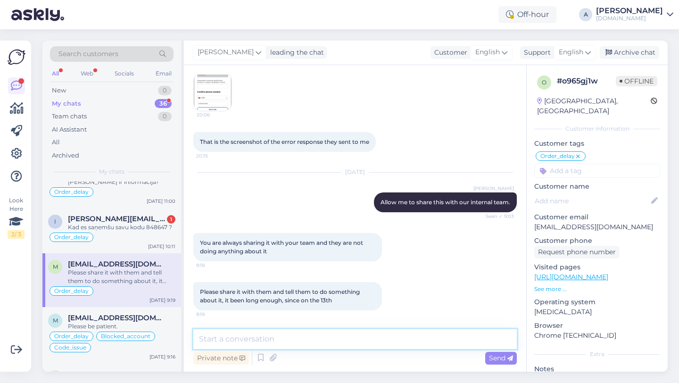
click at [253, 341] on textarea at bounding box center [354, 339] width 323 height 20
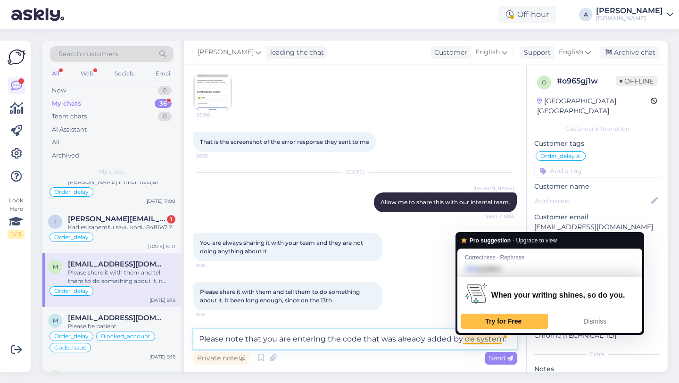
click at [473, 340] on textarea "Please note that you are entering the code that was already added by de system." at bounding box center [354, 339] width 323 height 20
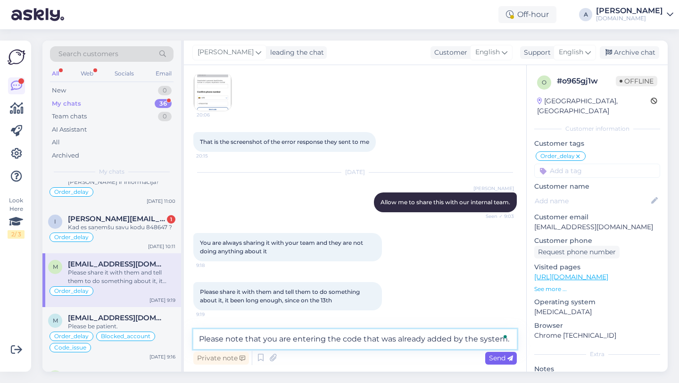
type textarea "Please note that you are entering the code that was already added by the system."
click at [508, 358] on icon at bounding box center [510, 359] width 6 height 6
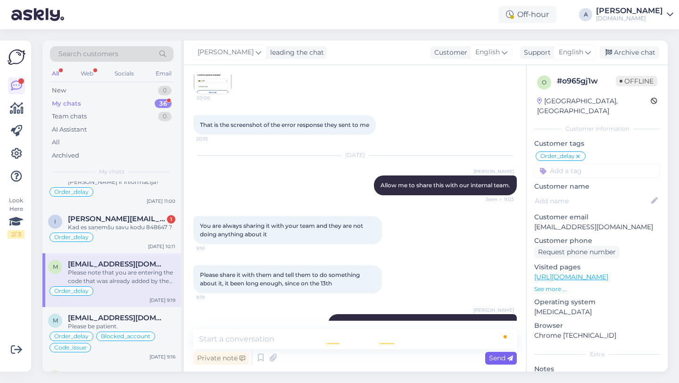
scroll to position [4001, 0]
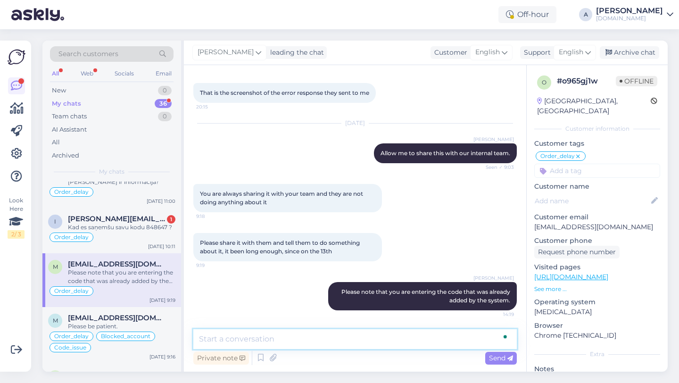
click at [394, 341] on textarea "To enrich screen reader interactions, please activate Accessibility in Grammarl…" at bounding box center [354, 339] width 323 height 20
type textarea "R"
type textarea "Y"
type textarea "I"
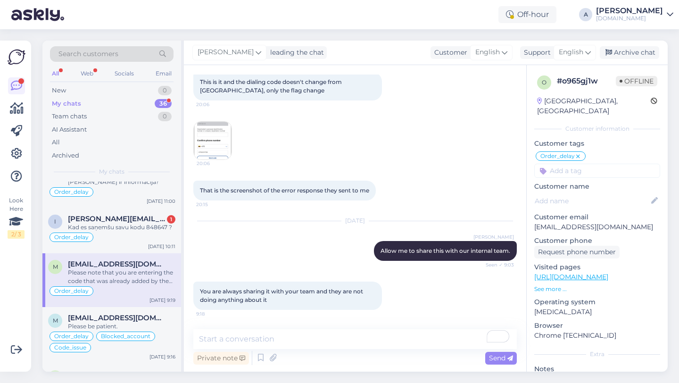
click at [211, 159] on img at bounding box center [213, 141] width 38 height 38
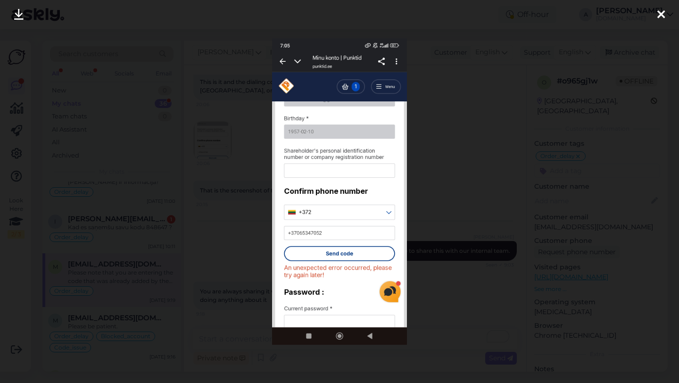
click at [662, 14] on icon at bounding box center [661, 15] width 8 height 12
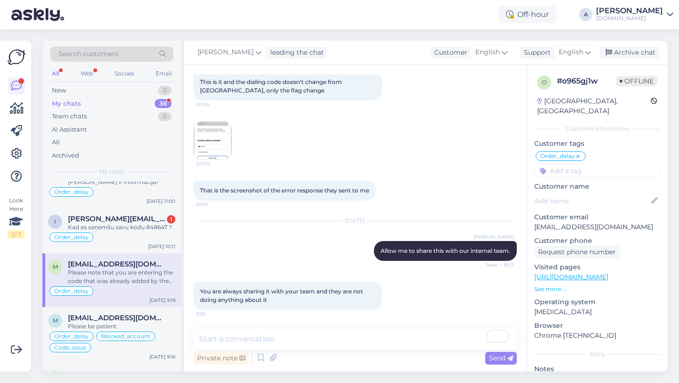
scroll to position [4001, 0]
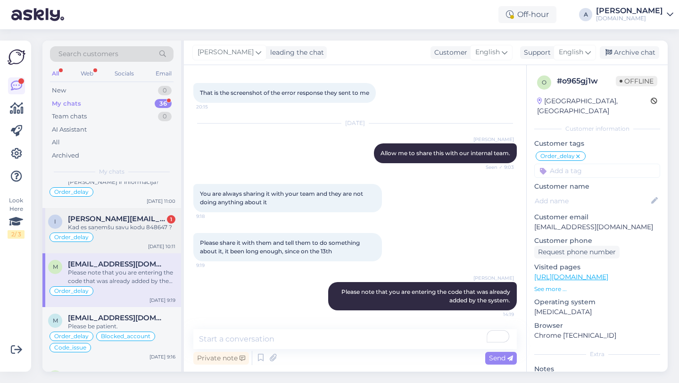
click at [125, 228] on div "Kad es saņemšu savu kodu 848647 ?" at bounding box center [122, 227] width 108 height 8
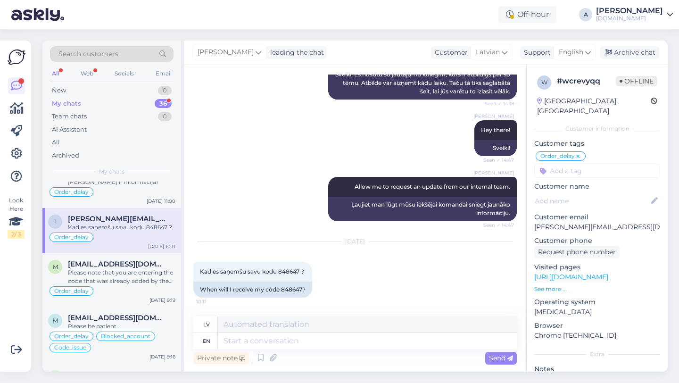
scroll to position [658, 0]
drag, startPoint x: 303, startPoint y: 291, endPoint x: 284, endPoint y: 289, distance: 19.0
click at [282, 289] on div "When will I receive my code 848647?" at bounding box center [252, 290] width 119 height 16
copy div "848647"
click at [376, 356] on div "Private note Send" at bounding box center [354, 358] width 323 height 18
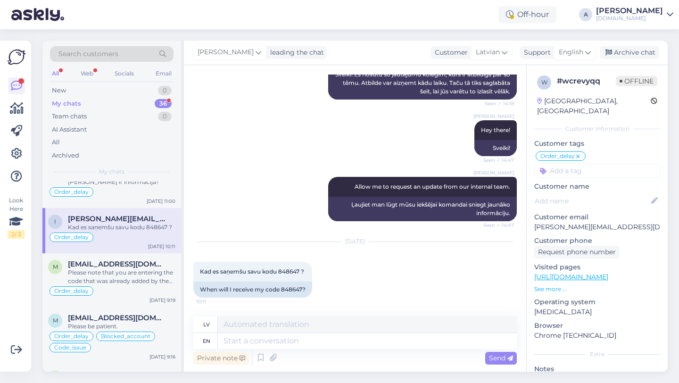
click at [356, 349] on div "Private note Send" at bounding box center [354, 358] width 323 height 18
click at [354, 343] on textarea at bounding box center [367, 341] width 299 height 16
click at [265, 342] on textarea at bounding box center [367, 341] width 299 height 16
type textarea "Our te"
type textarea "Mūsu"
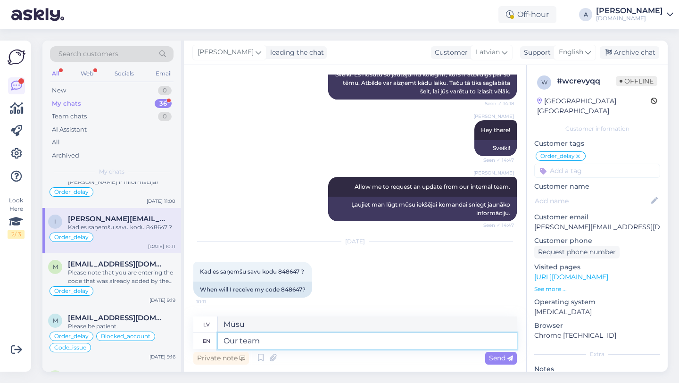
type textarea "Our team"
type textarea "Mūsu komanda"
type textarea "Our team is wor"
type textarea "Mūsu komanda ir"
type textarea "Our team is working to"
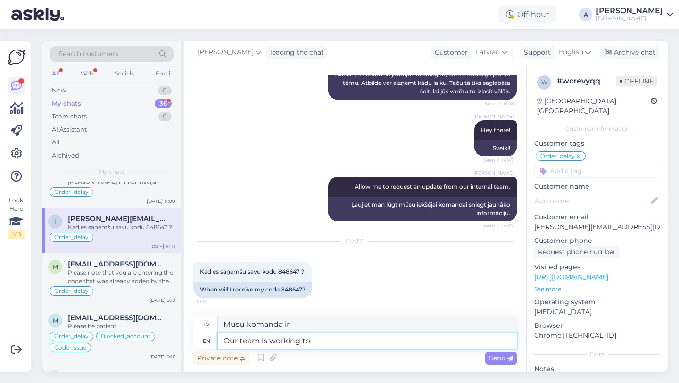
type textarea "Mūsu komanda strādā"
type textarea "Our team is working to se"
type textarea "Mūsu komanda strādā pie tā, lai"
type textarea "Our team is working to send"
type textarea "Mūsu komanda strādā pie nosūtīšanas"
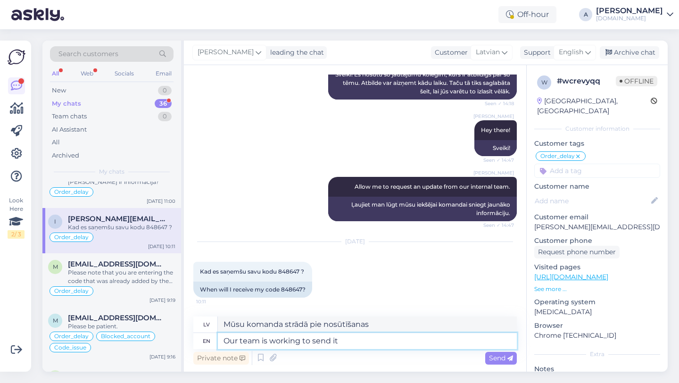
type textarea "Our team is working to send it a"
type textarea "Mūsu komanda strādā pie tā nosūtīšanas"
type textarea "Our team is working to send it as so"
type textarea "Mūsu komanda strādā, lai to nosūtītu kā"
type textarea "Our team is working to send it as soon asp"
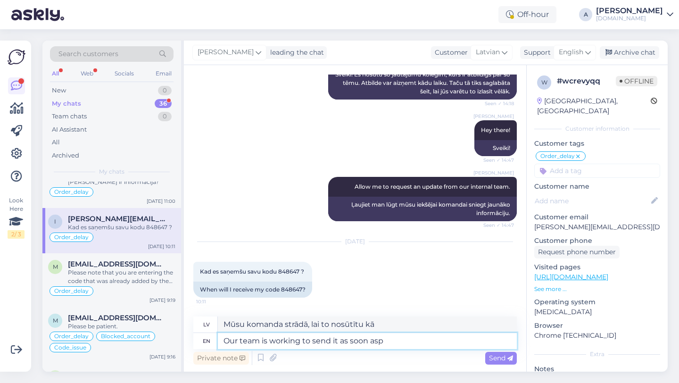
type textarea "Mūsu komanda strādā, lai to nosūtītu pēc iespējas ātrāk"
type textarea "Our team is working to send it as soon asp os"
type textarea "Mūsu komanda strādā, lai to nosūtītu pēc iespējas ātrāk."
type textarea "Our team is working to send it as soon as pos"
type textarea "Mūsu komanda strādā, lai to nosūtītu, tiklīdz"
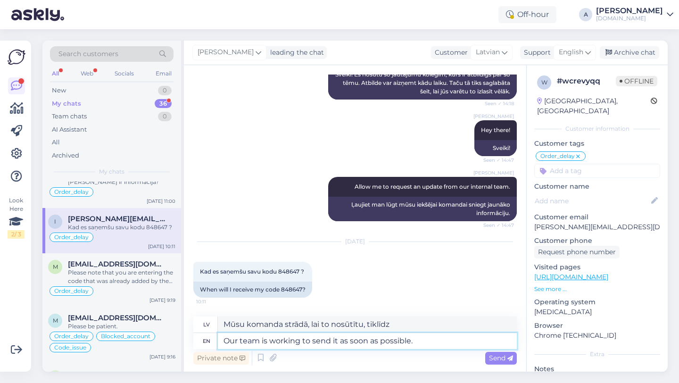
type textarea "Our team is working to send it as soon as possible."
type textarea "Mūsu komanda strādā, lai to nosūtītu pēc iespējas ātrāk."
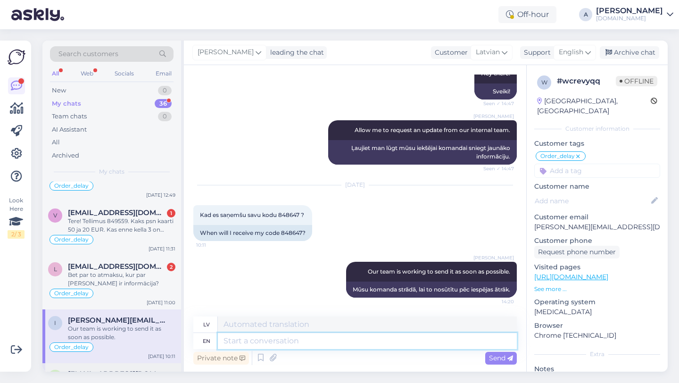
scroll to position [338, 0]
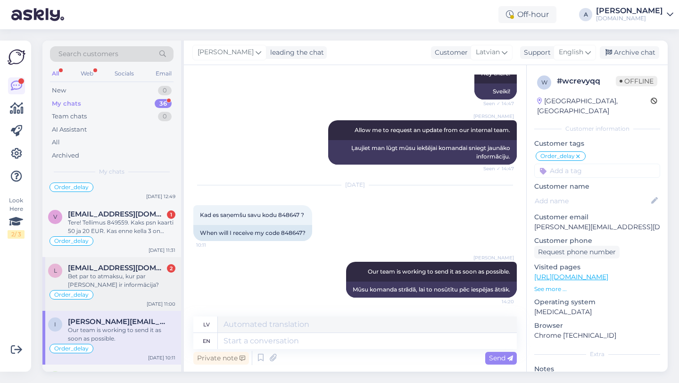
click at [146, 283] on div "Bet par to atmaksu, kur par [PERSON_NAME] ir informācija?" at bounding box center [122, 280] width 108 height 17
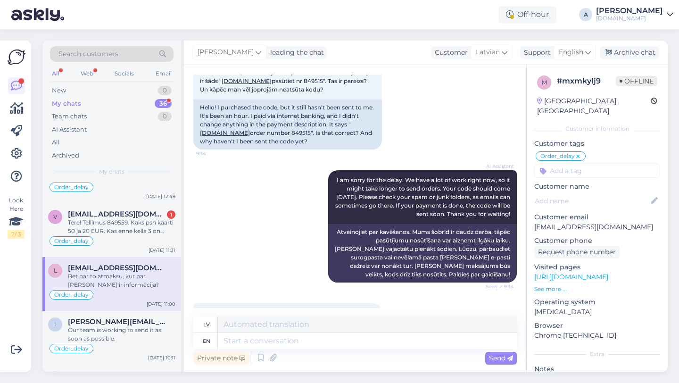
scroll to position [73, 0]
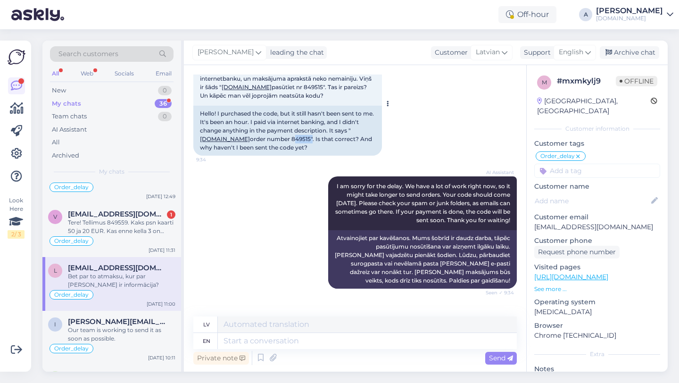
drag, startPoint x: 291, startPoint y: 137, endPoint x: 273, endPoint y: 138, distance: 18.4
click at [273, 138] on div "Hello! I purchased the code, but it still hasn't been sent to me. It's been an …" at bounding box center [287, 131] width 189 height 50
copy div "849515"
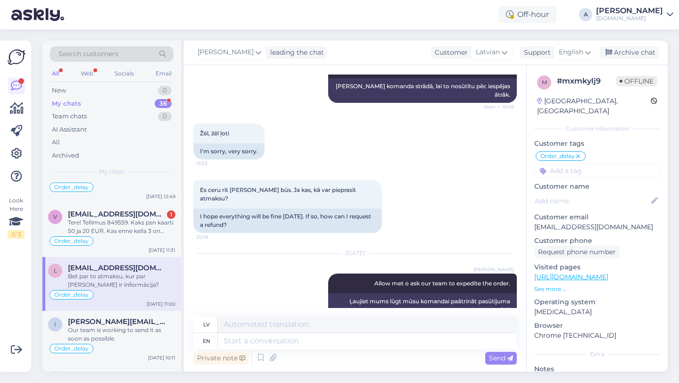
scroll to position [938, 0]
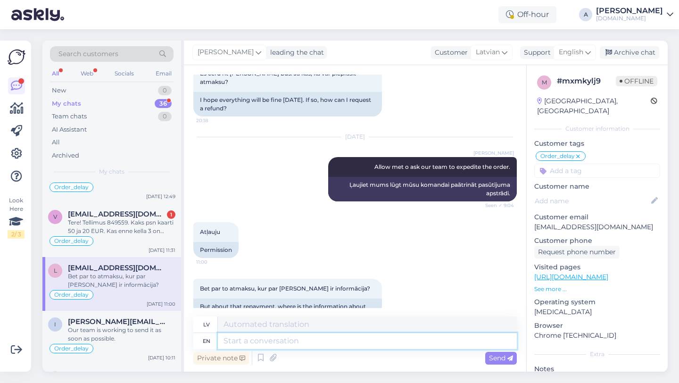
click at [259, 339] on textarea at bounding box center [367, 341] width 299 height 16
type textarea "I ca"
type textarea "Es"
type textarea "I can s"
type textarea "Es varu"
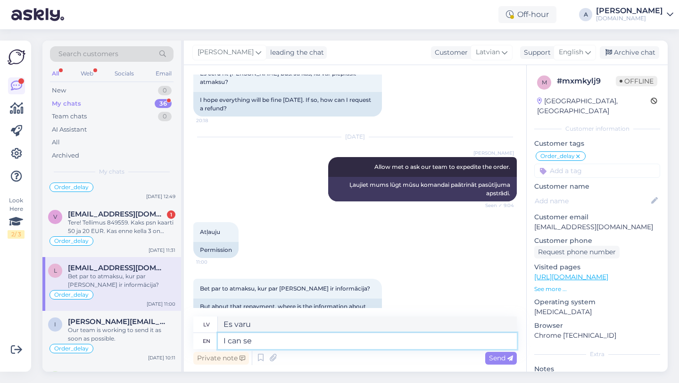
type textarea "I can see"
type textarea "Es redzu"
type textarea "I can see inter"
type textarea "Es redzu starptautisku"
type textarea "I can s"
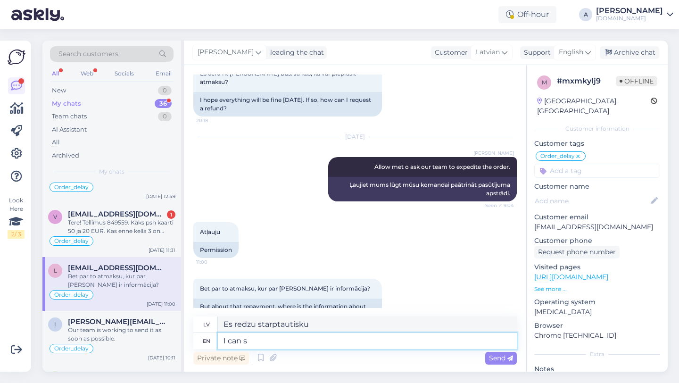
type textarea "Es redzu"
type textarea "I"
type textarea "Es varu"
type textarea "I"
type textarea "Es"
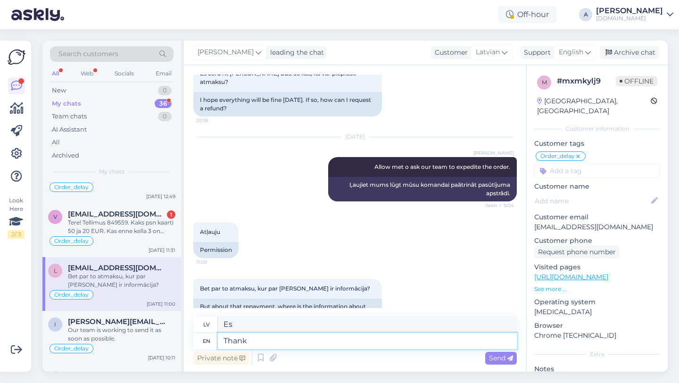
type textarea "Thank"
type textarea "Paldies"
type textarea "Thank for"
type textarea "Paldies par"
type textarea "Thank for being t"
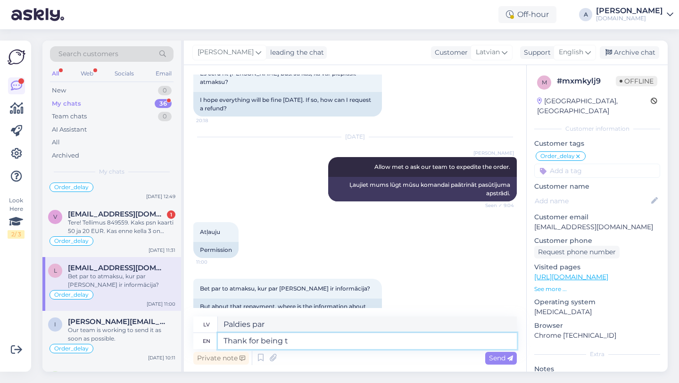
type textarea "Paldies, ka esi"
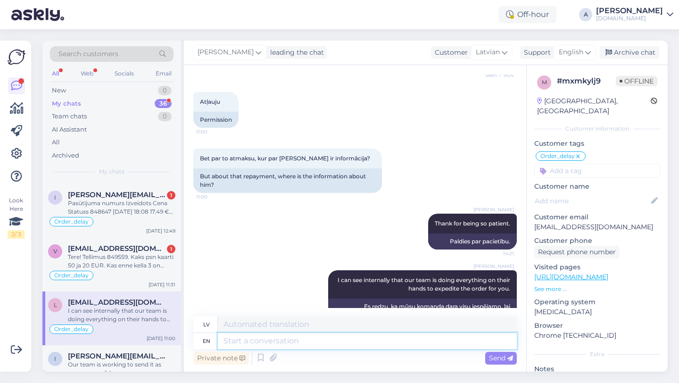
scroll to position [293, 0]
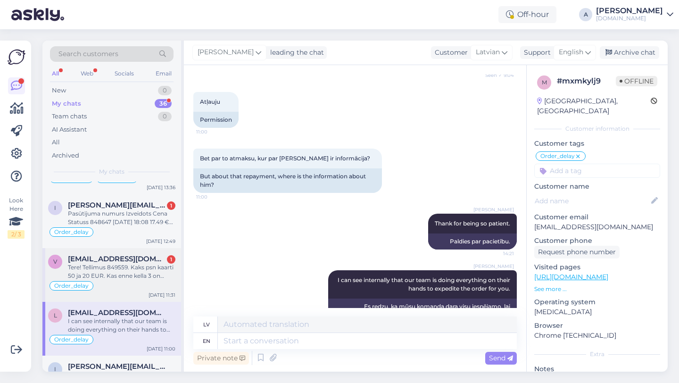
click at [116, 284] on div "Order_delay" at bounding box center [111, 285] width 127 height 11
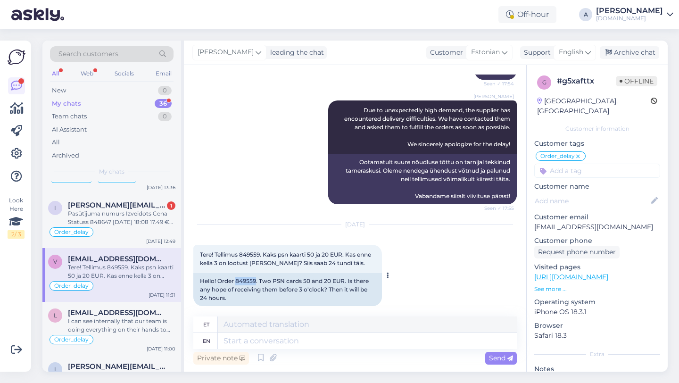
drag, startPoint x: 255, startPoint y: 272, endPoint x: 237, endPoint y: 273, distance: 18.4
click at [237, 273] on div "Hello! Order 849559. Two PSN cards 50 and 20 EUR. Is there any hope of receivin…" at bounding box center [287, 289] width 189 height 33
copy div "849559"
click at [276, 340] on textarea at bounding box center [367, 341] width 299 height 16
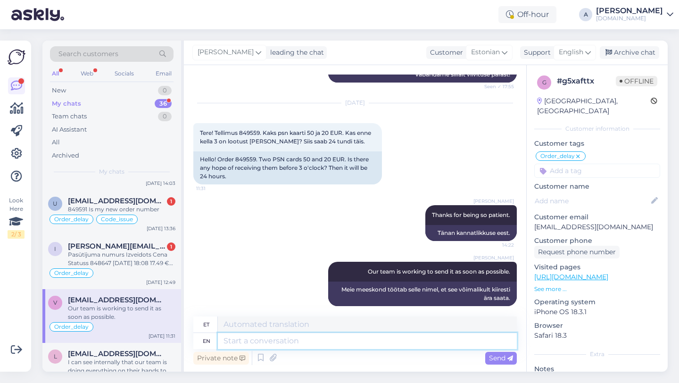
scroll to position [251, 0]
click at [147, 265] on div "Pasūtījuma numurs Izveidots Cena Statuss 848647 [DATE] 18:08 17.49 € pending_or…" at bounding box center [122, 259] width 108 height 17
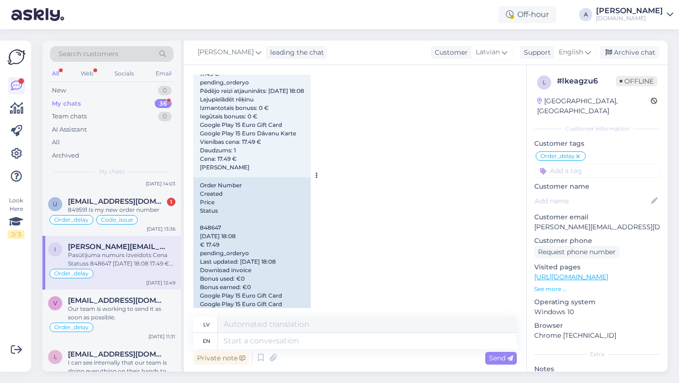
scroll to position [3516, 0]
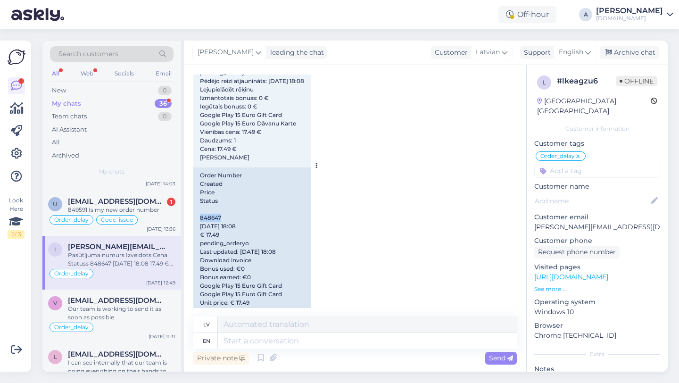
drag, startPoint x: 223, startPoint y: 209, endPoint x: 197, endPoint y: 208, distance: 25.9
click at [197, 208] on div "Order Number Created Price Status 848647 13/08/2025 18:08 € 17.49 pending_order…" at bounding box center [251, 251] width 117 height 169
copy div "848647"
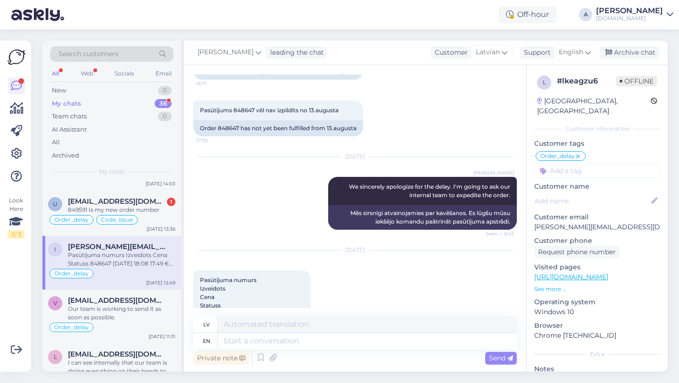
scroll to position [3546, 0]
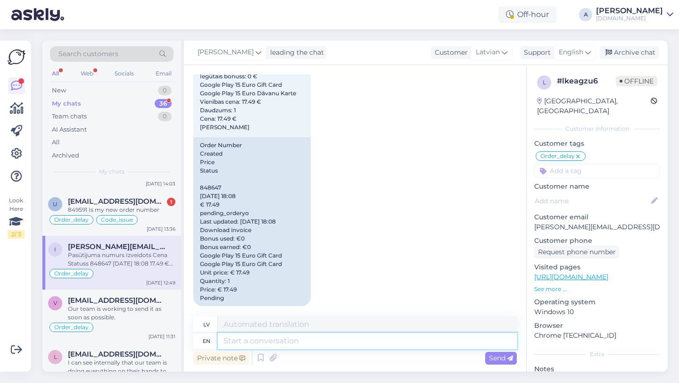
click at [248, 348] on textarea at bounding box center [367, 341] width 299 height 16
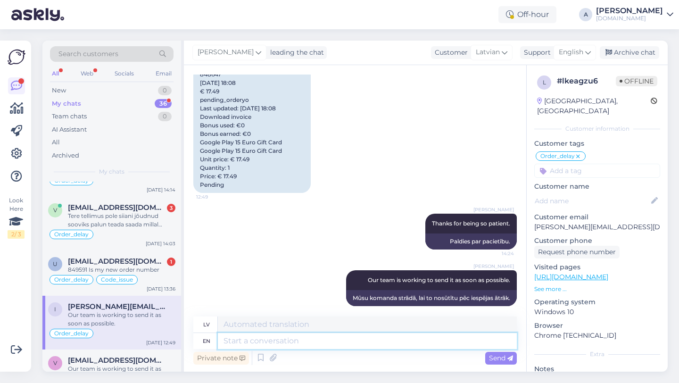
scroll to position [189, 0]
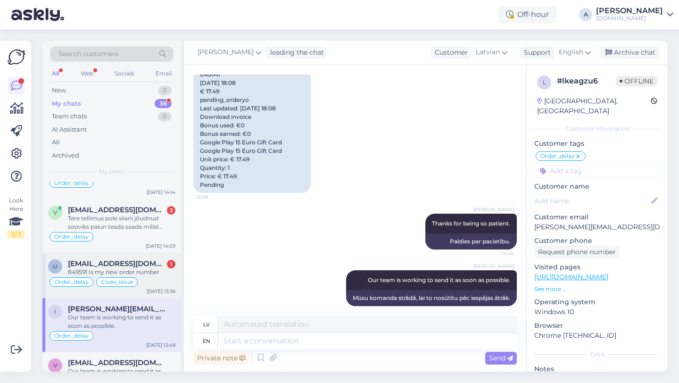
click at [131, 269] on div "849591 Is my new order number" at bounding box center [122, 272] width 108 height 8
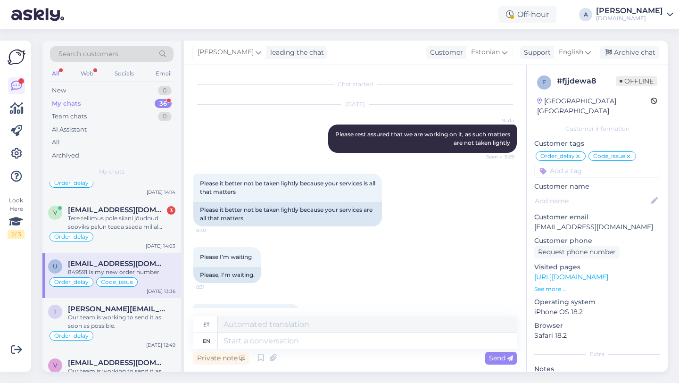
scroll to position [6568, 0]
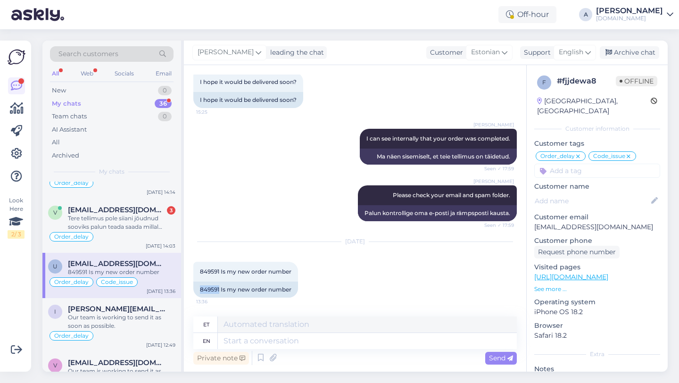
drag, startPoint x: 219, startPoint y: 289, endPoint x: 190, endPoint y: 289, distance: 29.7
click at [190, 289] on div "Chat started Jul 30 2025 Nada Please rest assured that we are working on it, as…" at bounding box center [355, 218] width 342 height 307
copy div "849591"
click at [278, 344] on textarea at bounding box center [367, 341] width 299 height 16
paste textarea "Currently, orders are taking longer than expected to be fulfilled. Your order w…"
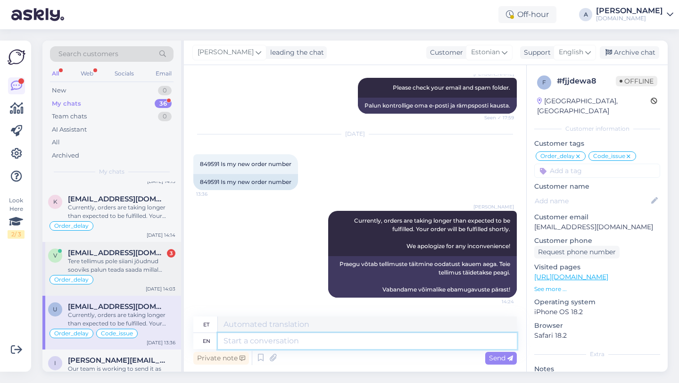
scroll to position [142, 0]
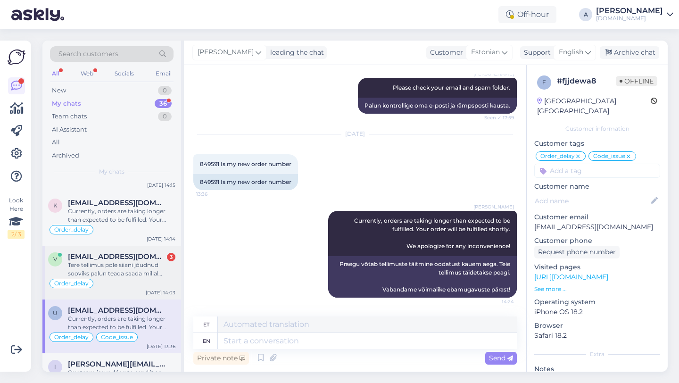
click at [103, 280] on div "Order_delay" at bounding box center [111, 283] width 127 height 11
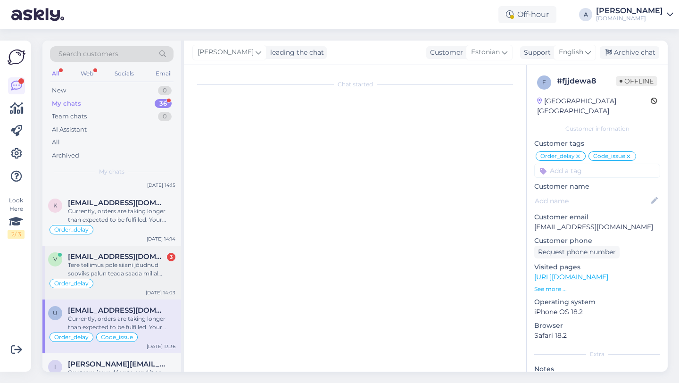
scroll to position [1249, 0]
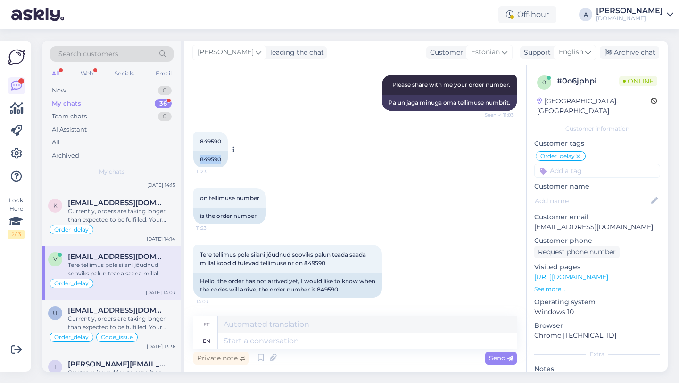
drag, startPoint x: 221, startPoint y: 161, endPoint x: 195, endPoint y: 157, distance: 26.3
click at [195, 157] on div "849590" at bounding box center [210, 159] width 34 height 16
click at [267, 341] on textarea at bounding box center [367, 341] width 299 height 16
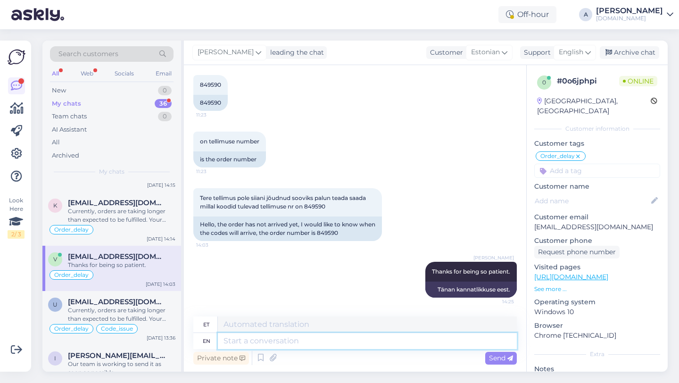
paste textarea "Currently, orders are taking longer than expected to be fulfilled. Your order w…"
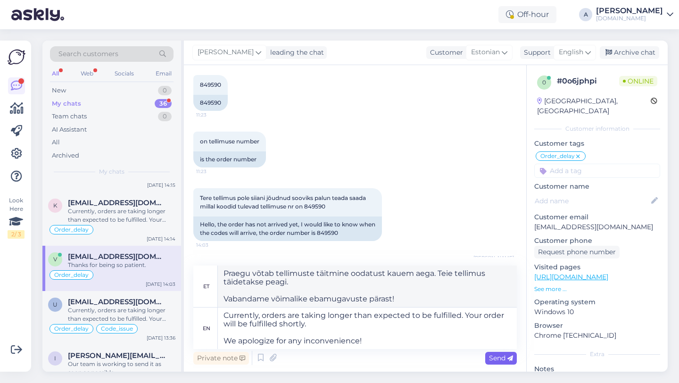
click at [499, 358] on span "Send" at bounding box center [501, 358] width 24 height 8
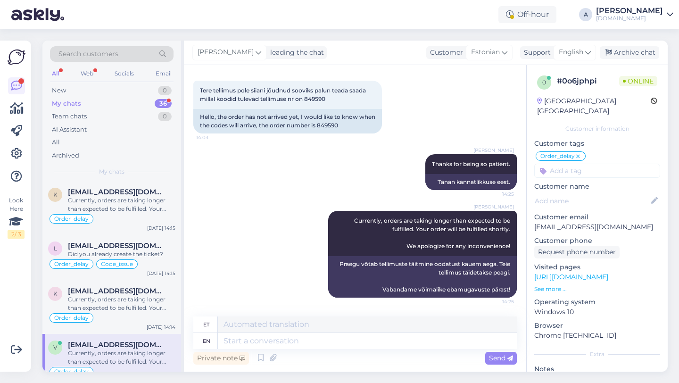
scroll to position [0, 0]
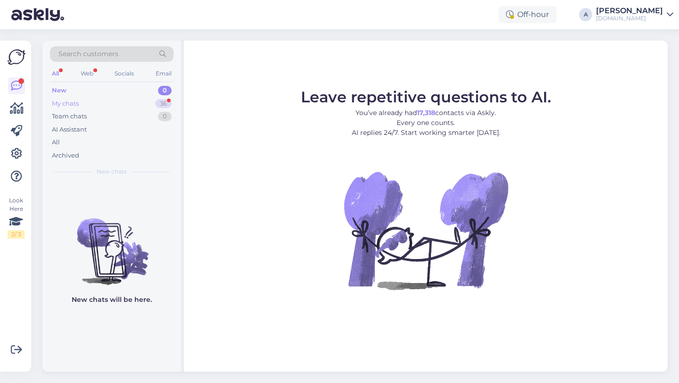
click at [142, 99] on div "My chats 36" at bounding box center [112, 103] width 124 height 13
click at [155, 103] on div "36" at bounding box center [163, 103] width 17 height 9
